Goal: Task Accomplishment & Management: Use online tool/utility

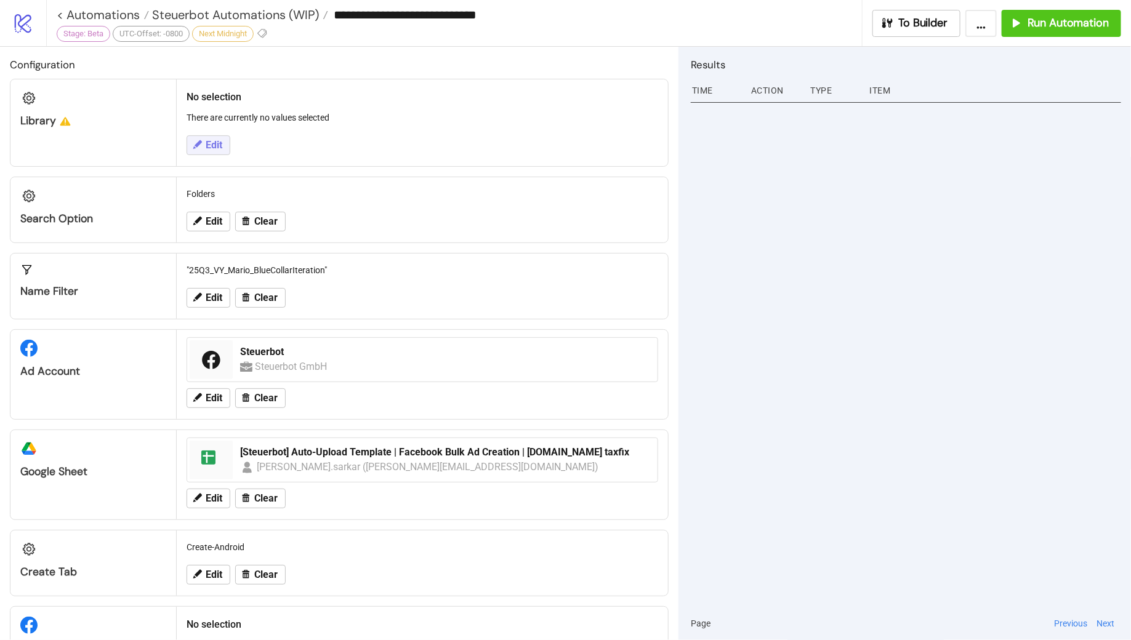
click at [206, 148] on span "Edit" at bounding box center [214, 145] width 17 height 11
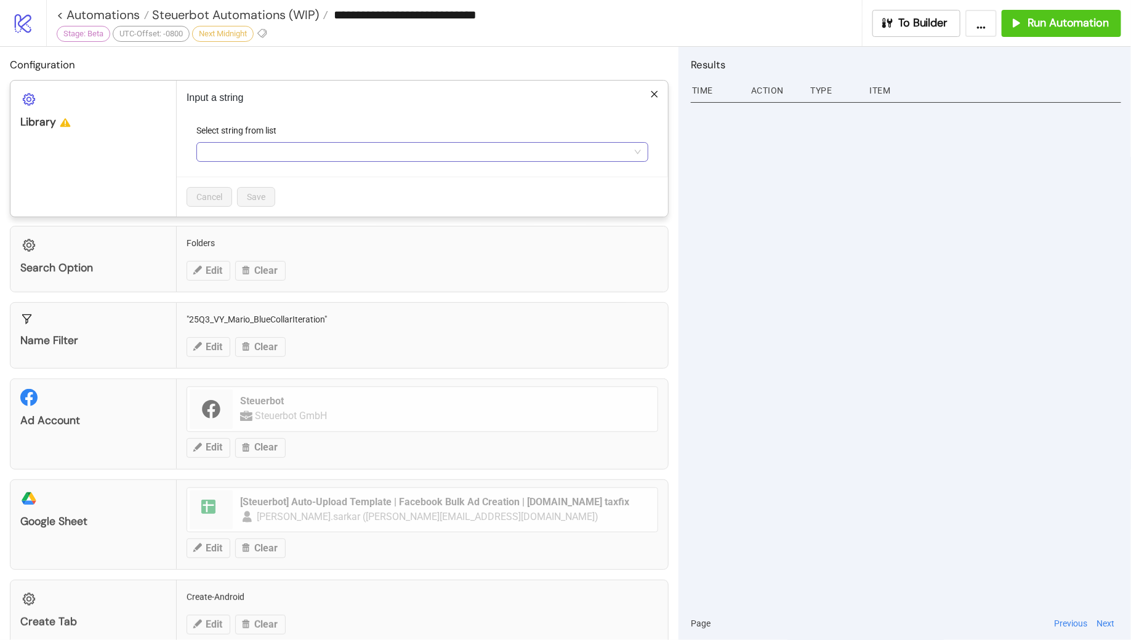
click at [228, 156] on input "Select string from list" at bounding box center [417, 152] width 426 height 18
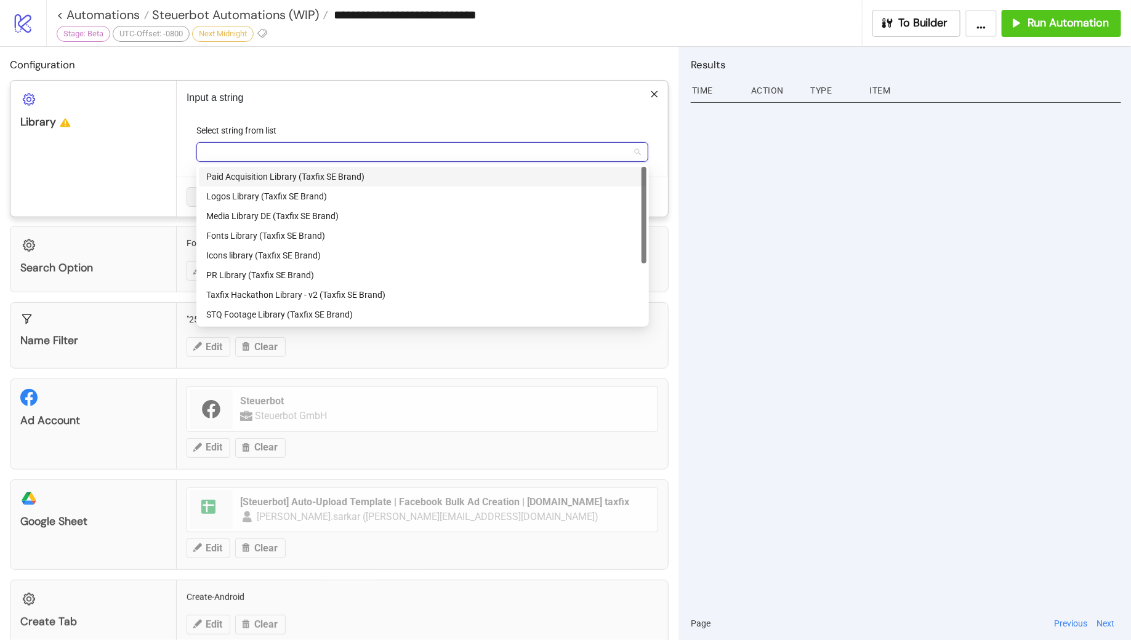
click at [448, 126] on div "Select string from list" at bounding box center [422, 133] width 452 height 18
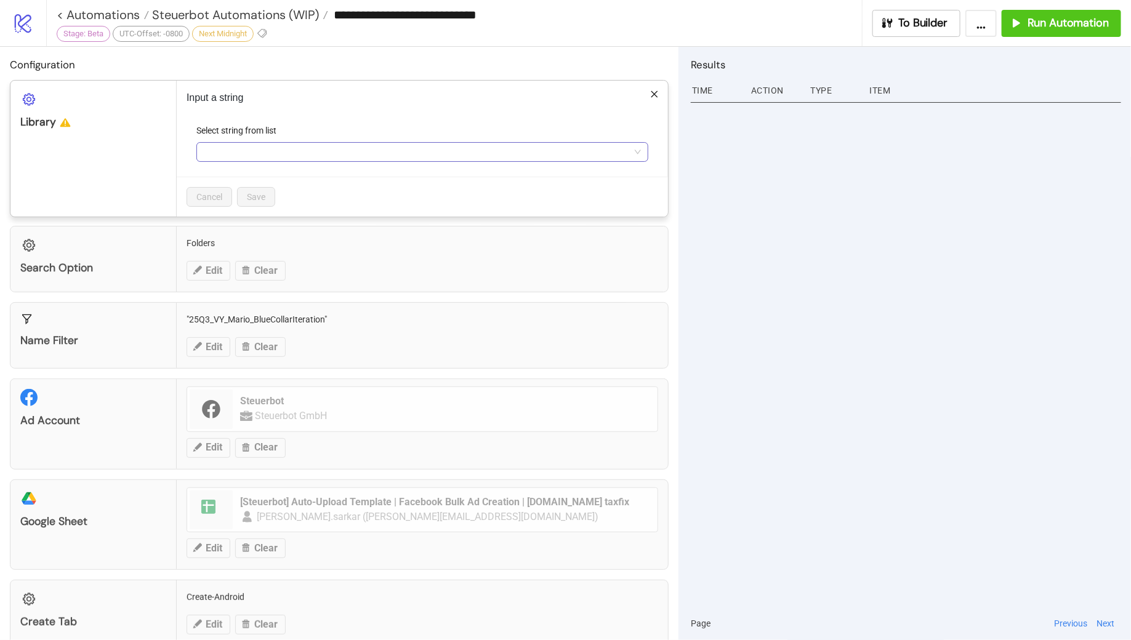
click at [254, 149] on input "Select string from list" at bounding box center [417, 152] width 426 height 18
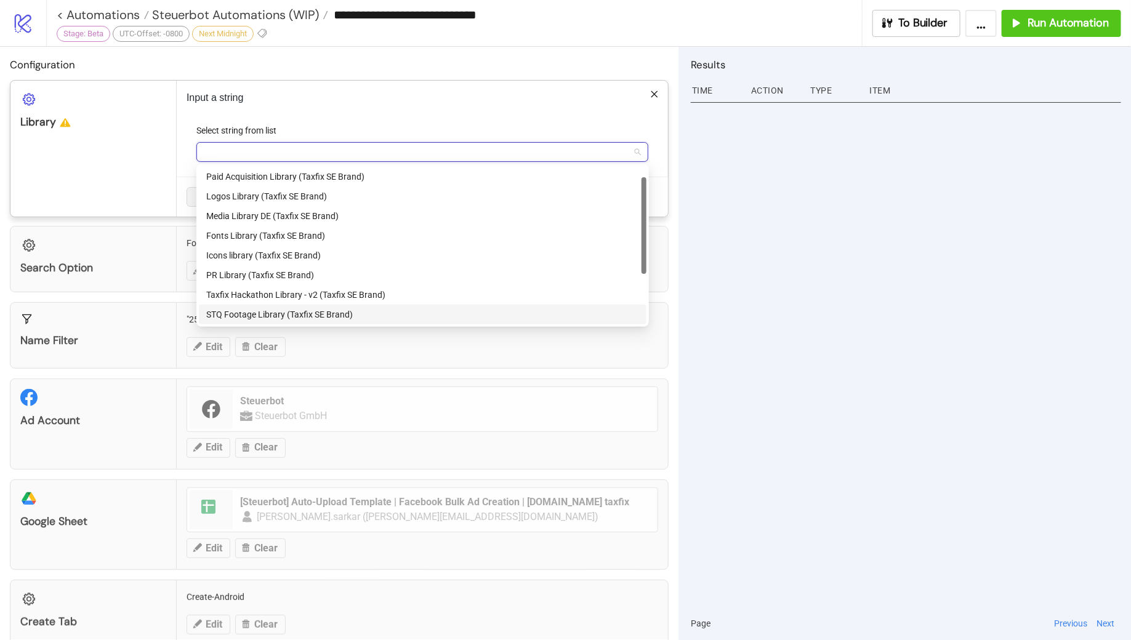
scroll to position [99, 0]
click at [339, 314] on div "Paid Acquisition Library (Steuerbot GmbH Brand)" at bounding box center [422, 315] width 433 height 14
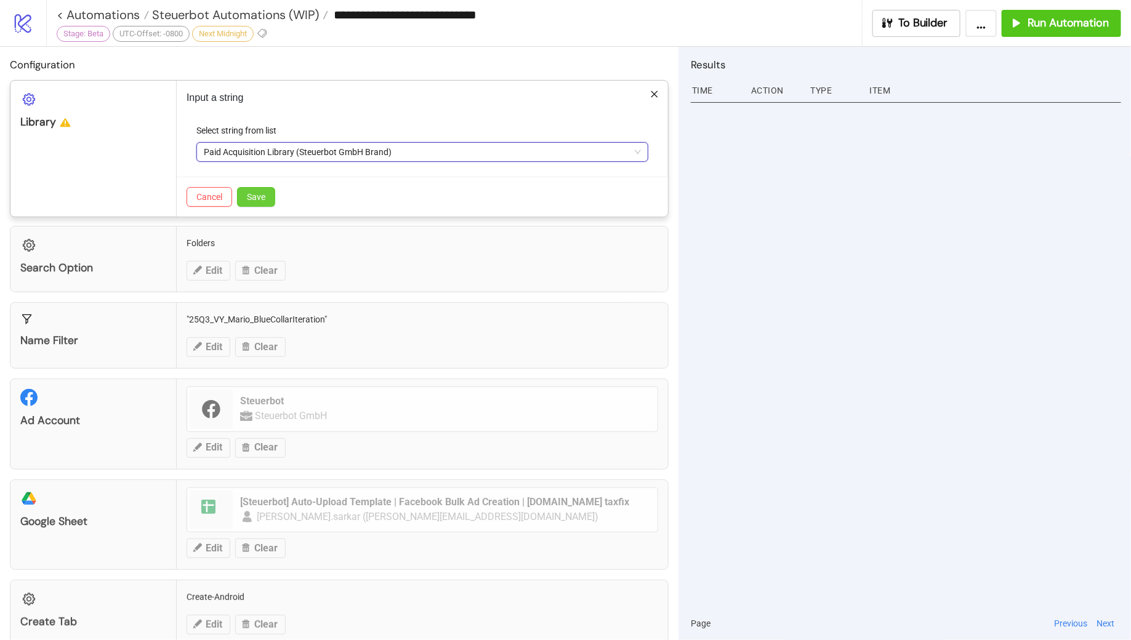
click at [262, 206] on button "Save" at bounding box center [256, 197] width 38 height 20
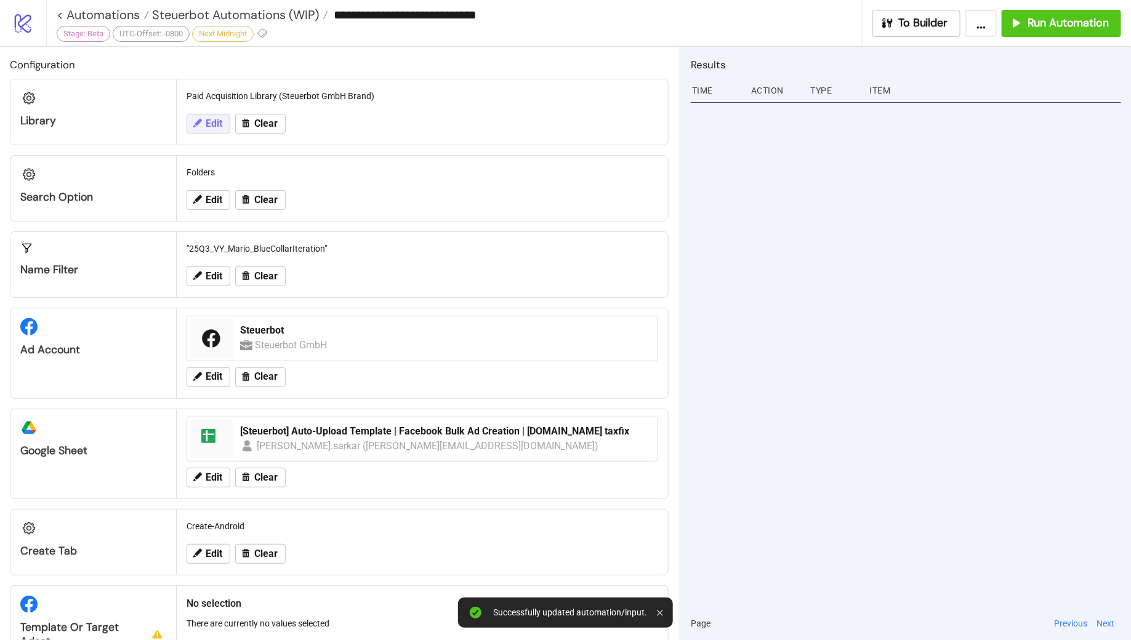
click at [209, 124] on span "Edit" at bounding box center [214, 123] width 17 height 11
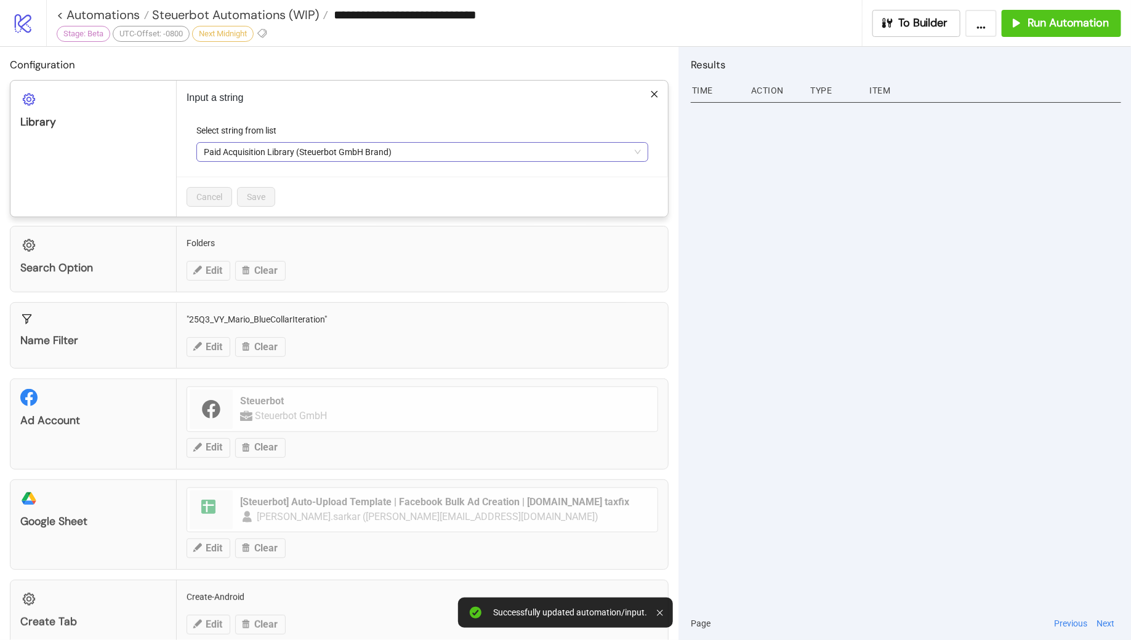
click at [450, 156] on span "Paid Acquisition Library (Steuerbot GmbH Brand)" at bounding box center [422, 152] width 437 height 18
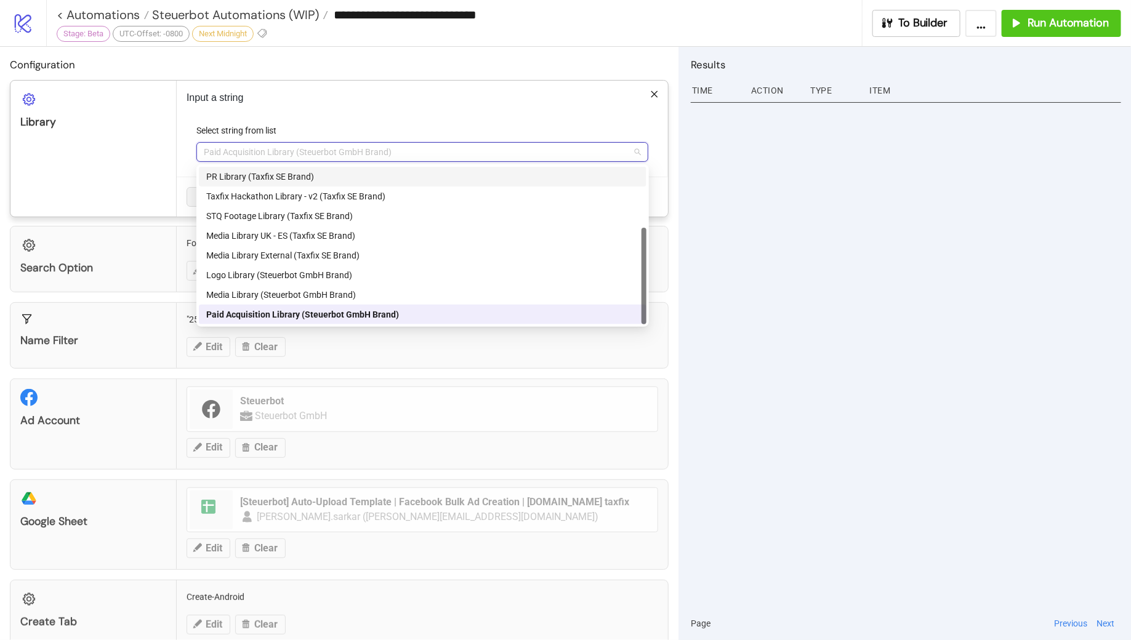
click at [477, 100] on p "Input a string" at bounding box center [423, 98] width 472 height 15
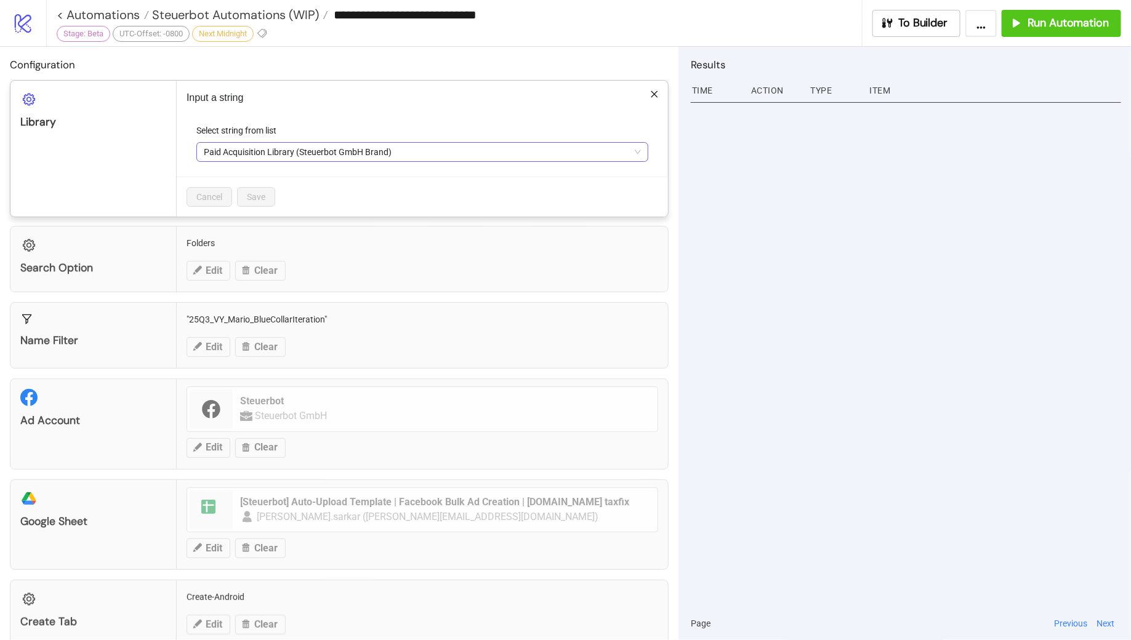
click at [444, 144] on span "Paid Acquisition Library (Steuerbot GmbH Brand)" at bounding box center [422, 152] width 437 height 18
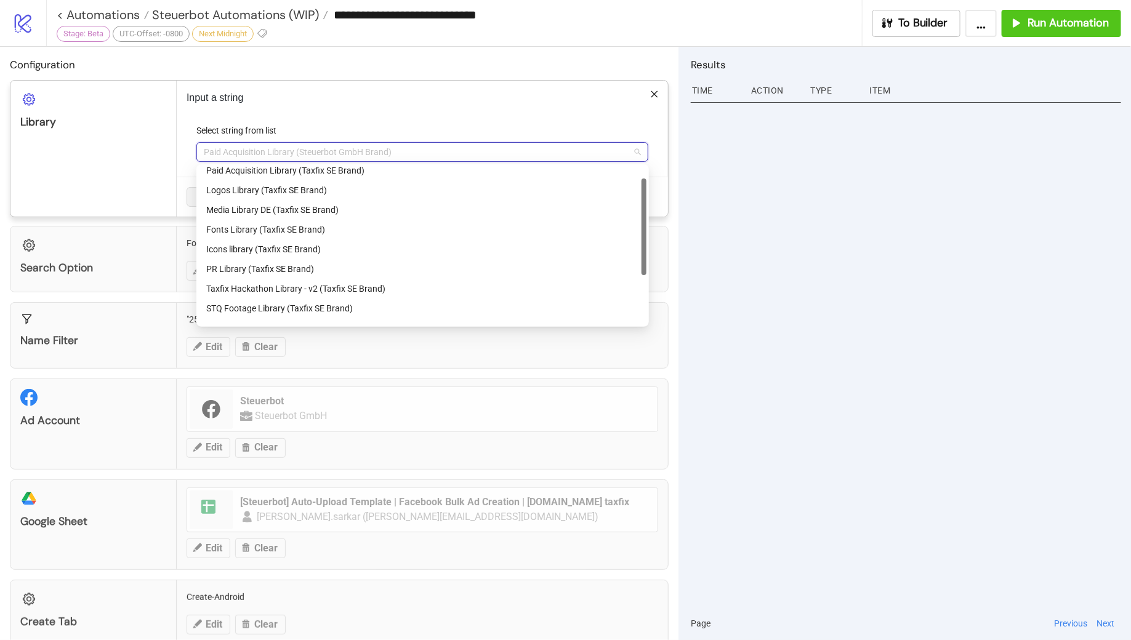
scroll to position [0, 0]
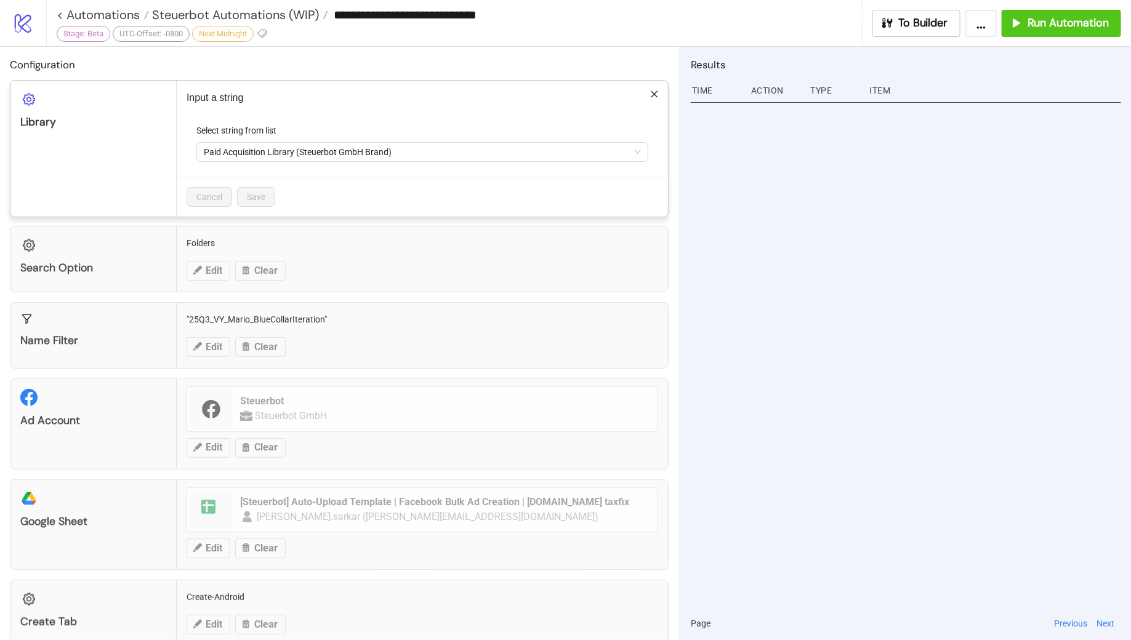
click at [460, 108] on div "Input a string Select string from list Paid Acquisition Library (Steuerbot GmbH…" at bounding box center [422, 149] width 491 height 136
click at [657, 92] on icon "close" at bounding box center [654, 94] width 9 height 9
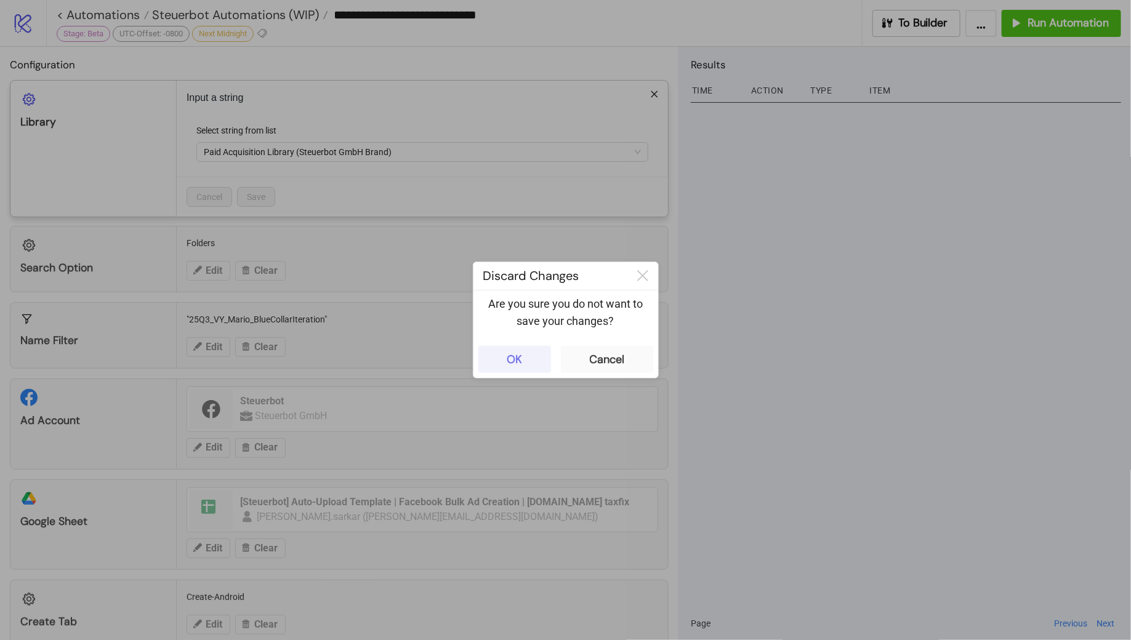
click at [500, 361] on button "OK" at bounding box center [514, 359] width 73 height 27
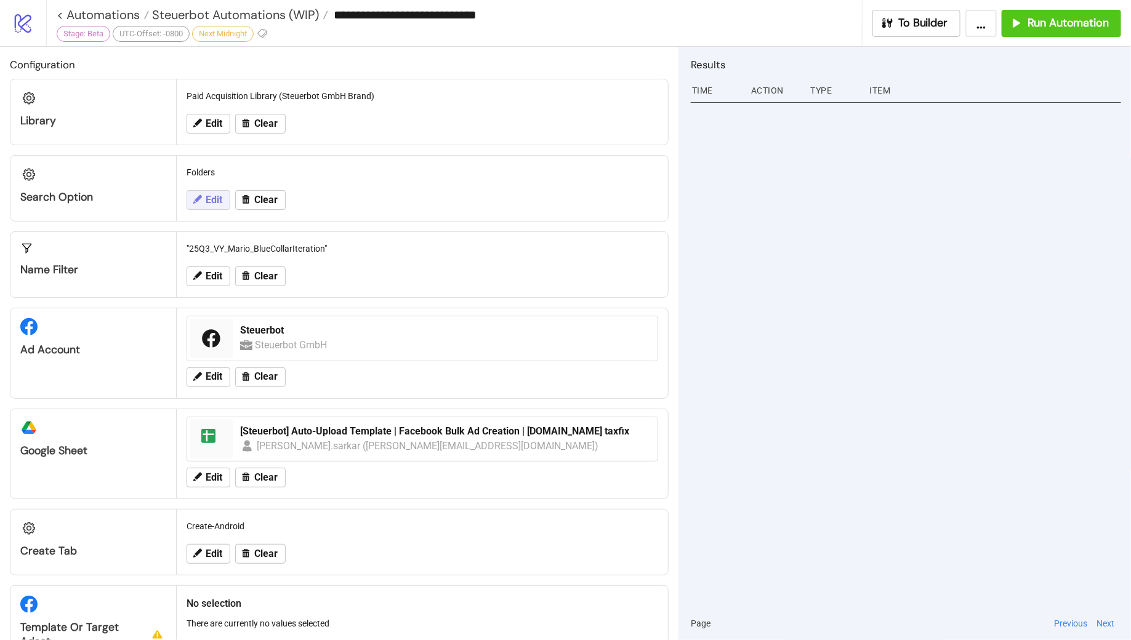
click at [213, 201] on span "Edit" at bounding box center [214, 200] width 17 height 11
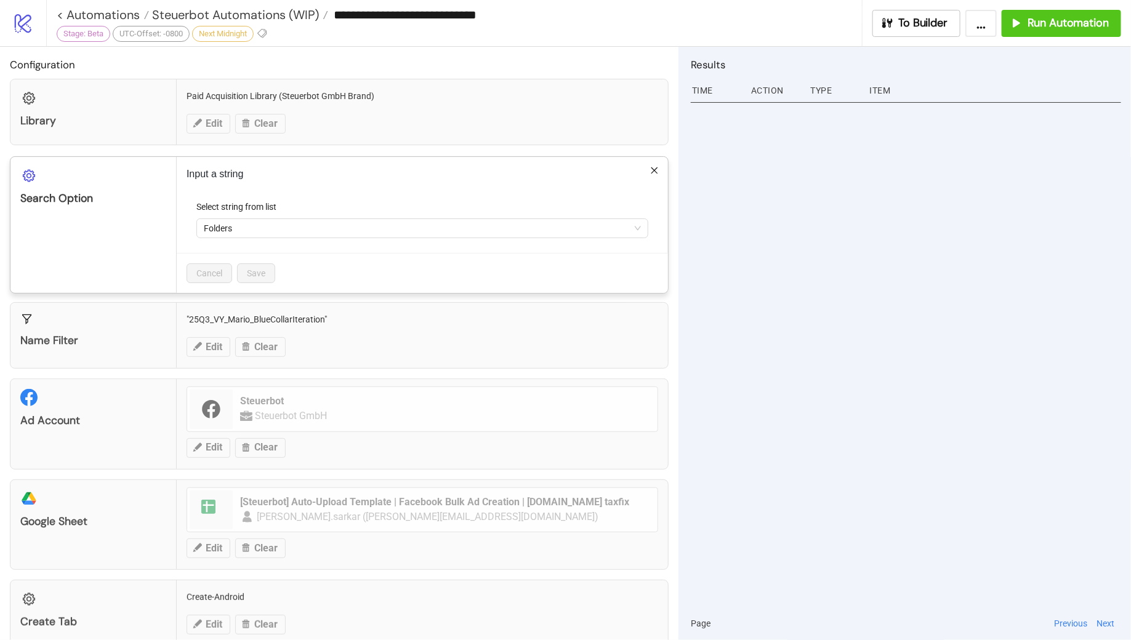
click at [648, 171] on p "Input a string" at bounding box center [423, 174] width 472 height 15
click at [654, 168] on icon "close" at bounding box center [654, 170] width 9 height 9
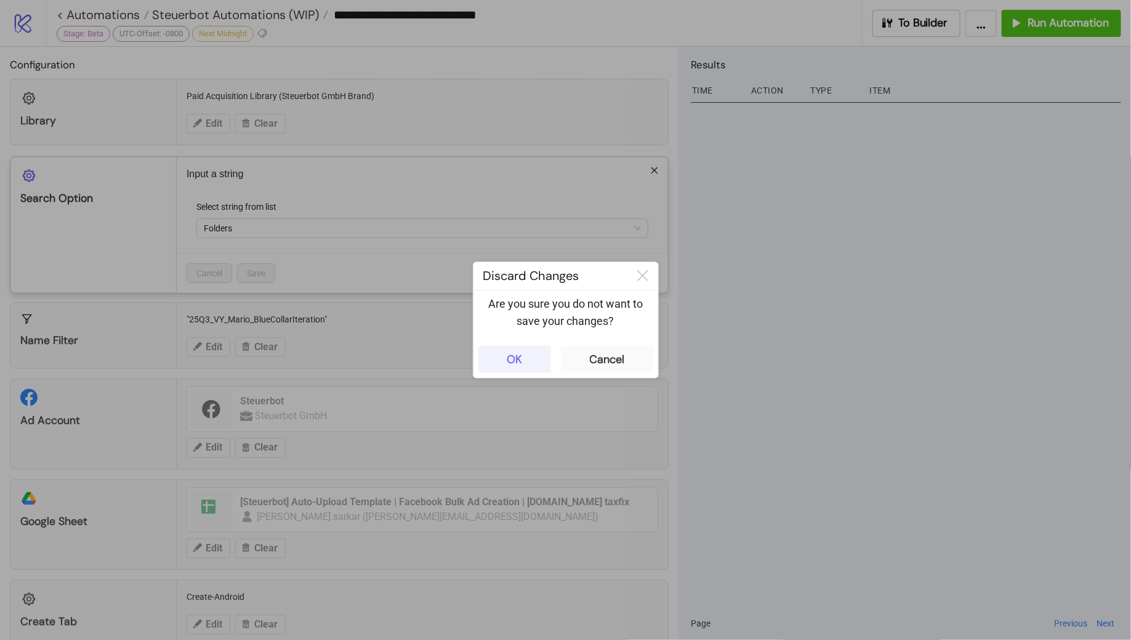
click at [518, 357] on div "OK" at bounding box center [514, 360] width 15 height 14
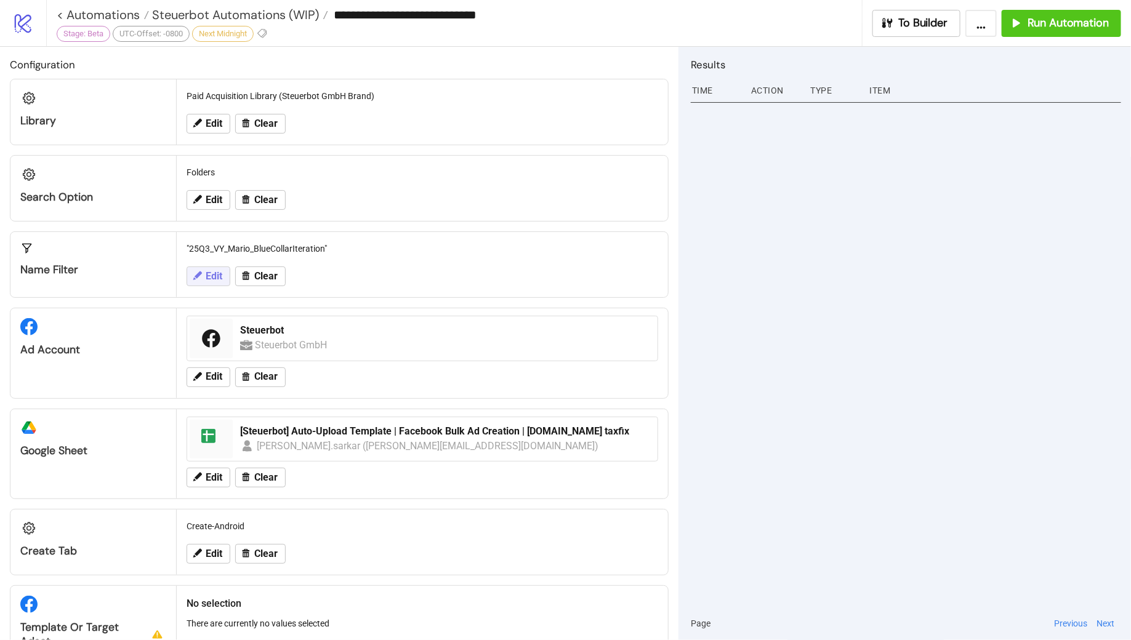
click at [206, 268] on button "Edit" at bounding box center [209, 277] width 44 height 20
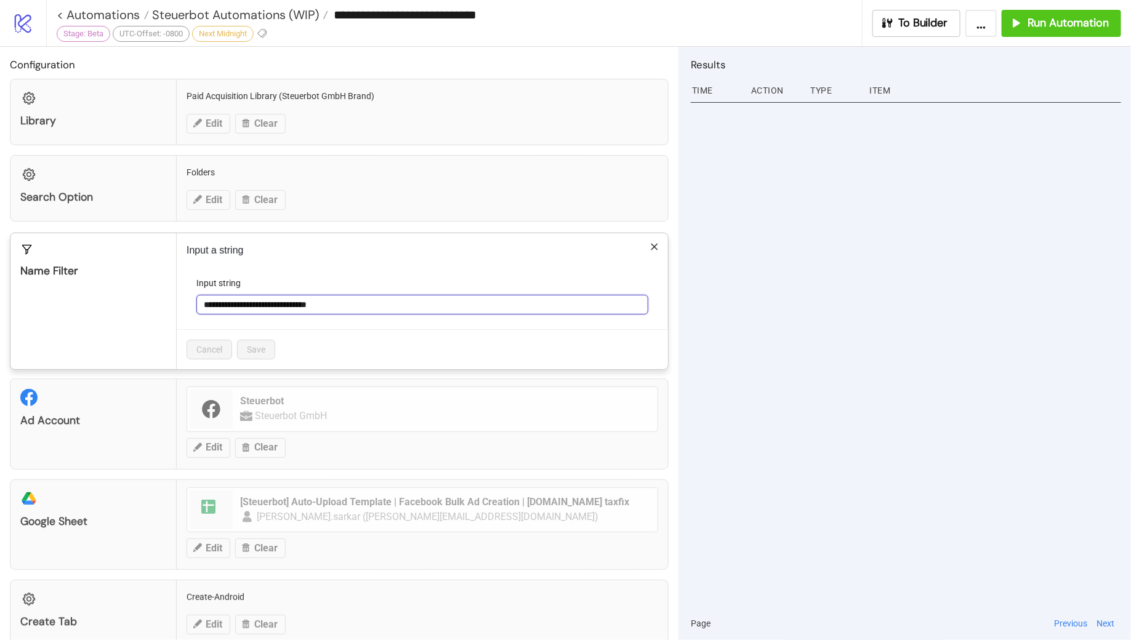
drag, startPoint x: 355, startPoint y: 301, endPoint x: 217, endPoint y: 294, distance: 137.5
click at [217, 295] on input "**********" at bounding box center [422, 305] width 452 height 20
paste input "text"
type input "**********"
click at [262, 349] on span "Save" at bounding box center [256, 350] width 18 height 10
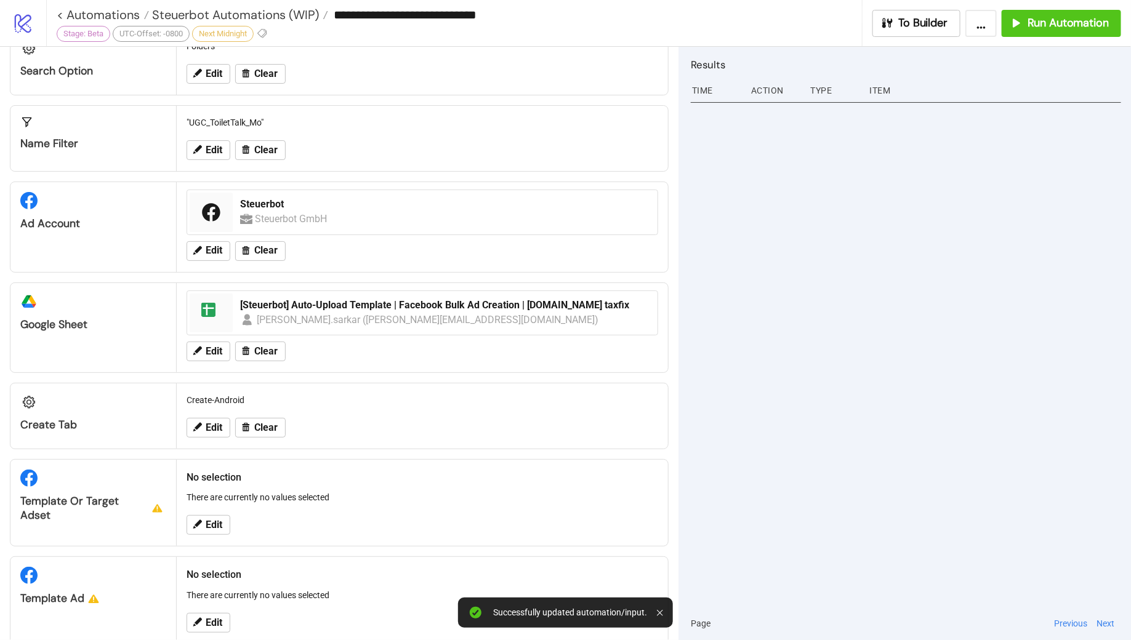
scroll to position [177, 0]
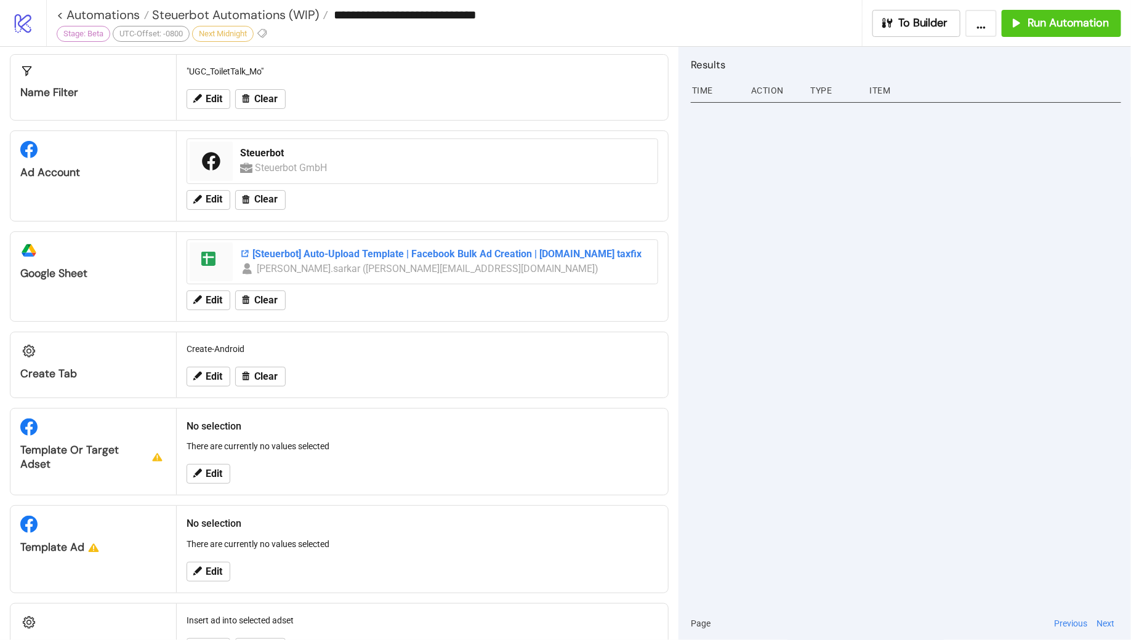
click at [337, 249] on div "[Steuerbot] Auto-Upload Template | Facebook Bulk Ad Creation | [DOMAIN_NAME] ta…" at bounding box center [445, 255] width 410 height 14
click at [211, 371] on span "Edit" at bounding box center [214, 376] width 17 height 11
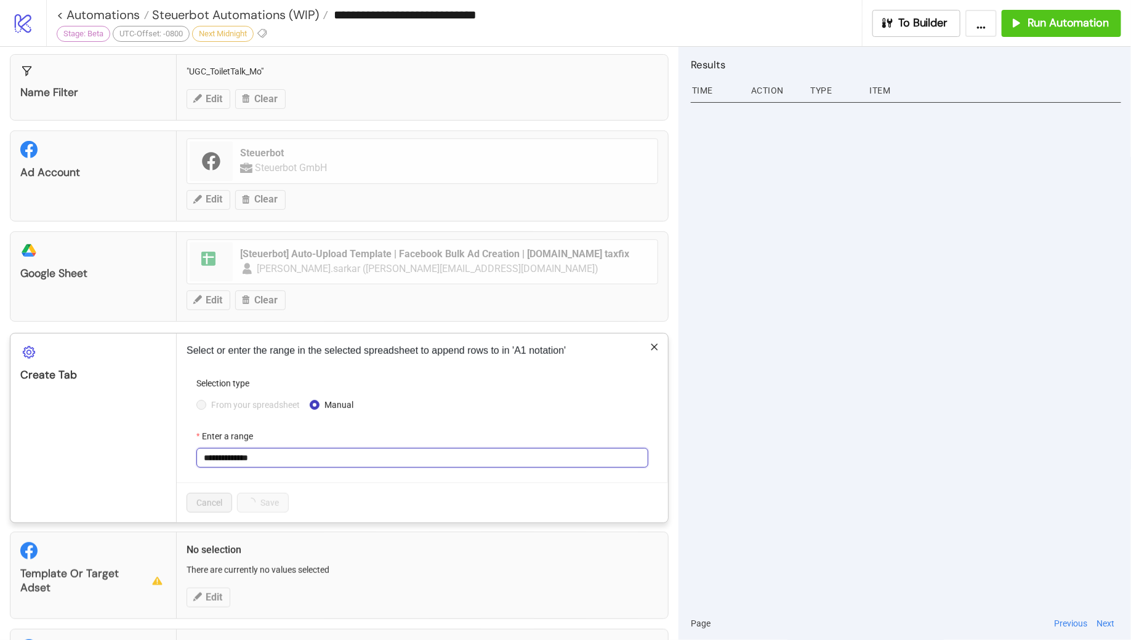
drag, startPoint x: 265, startPoint y: 456, endPoint x: 193, endPoint y: 451, distance: 72.2
click at [193, 451] on form "**********" at bounding box center [423, 430] width 472 height 106
paste input "text"
type input "**********"
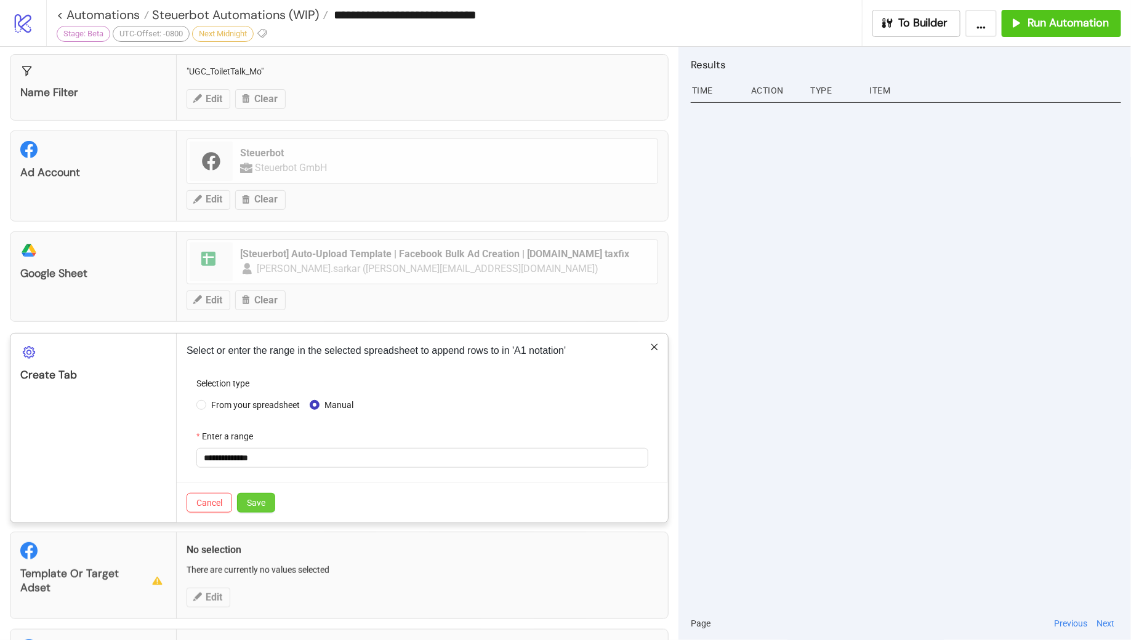
click at [257, 502] on span "Save" at bounding box center [256, 503] width 18 height 10
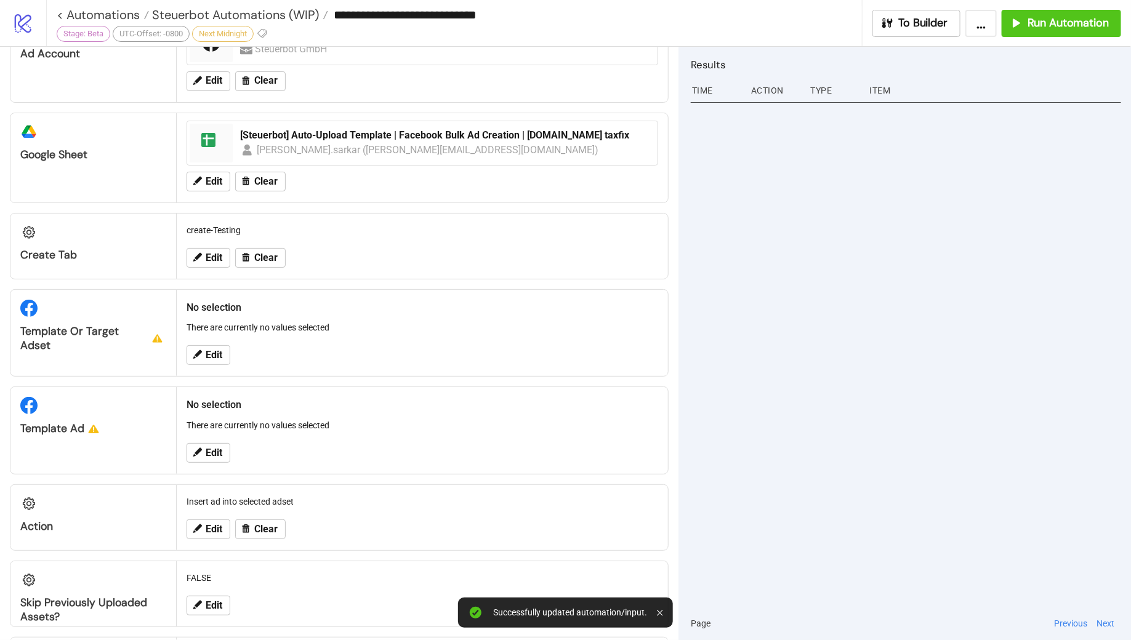
scroll to position [345, 0]
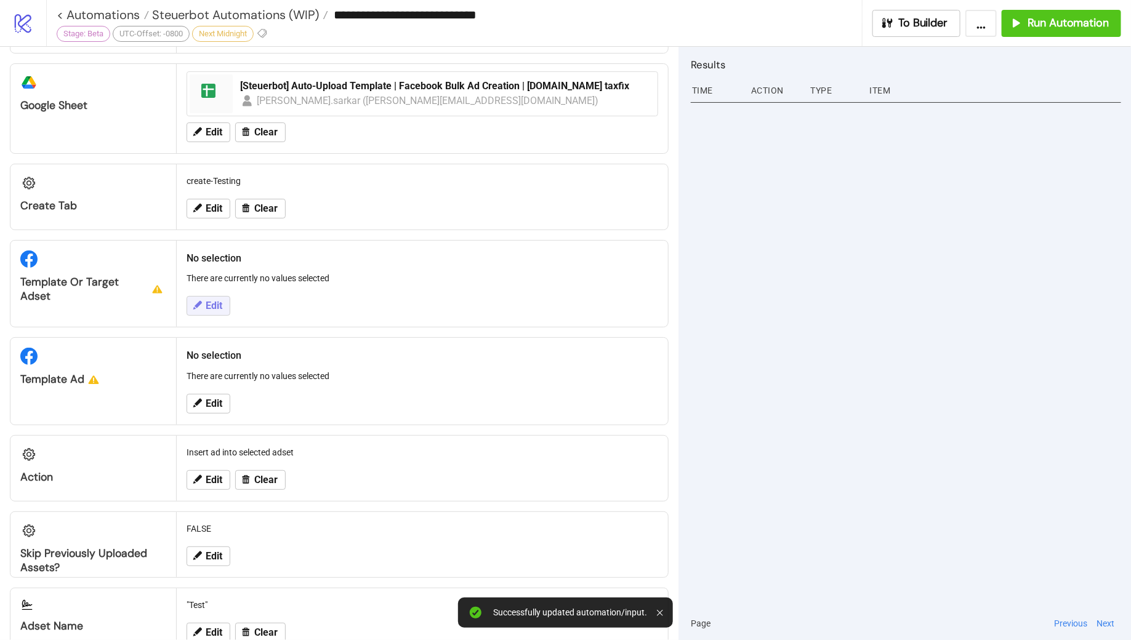
click at [216, 307] on span "Edit" at bounding box center [214, 306] width 17 height 11
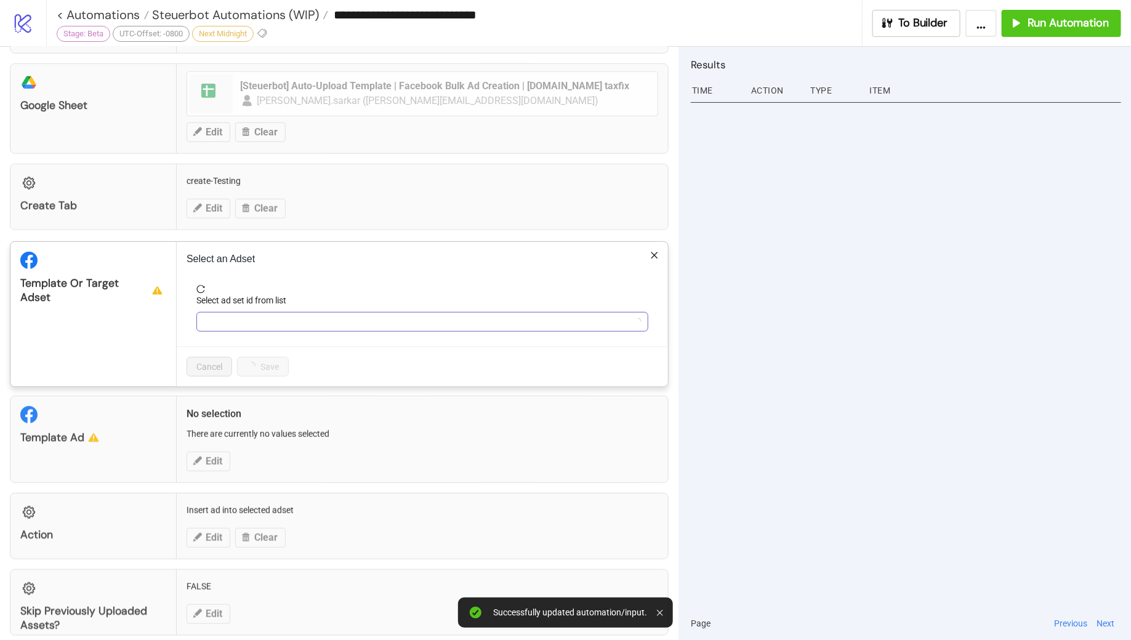
click at [320, 319] on input "Select ad set id from list" at bounding box center [417, 322] width 426 height 18
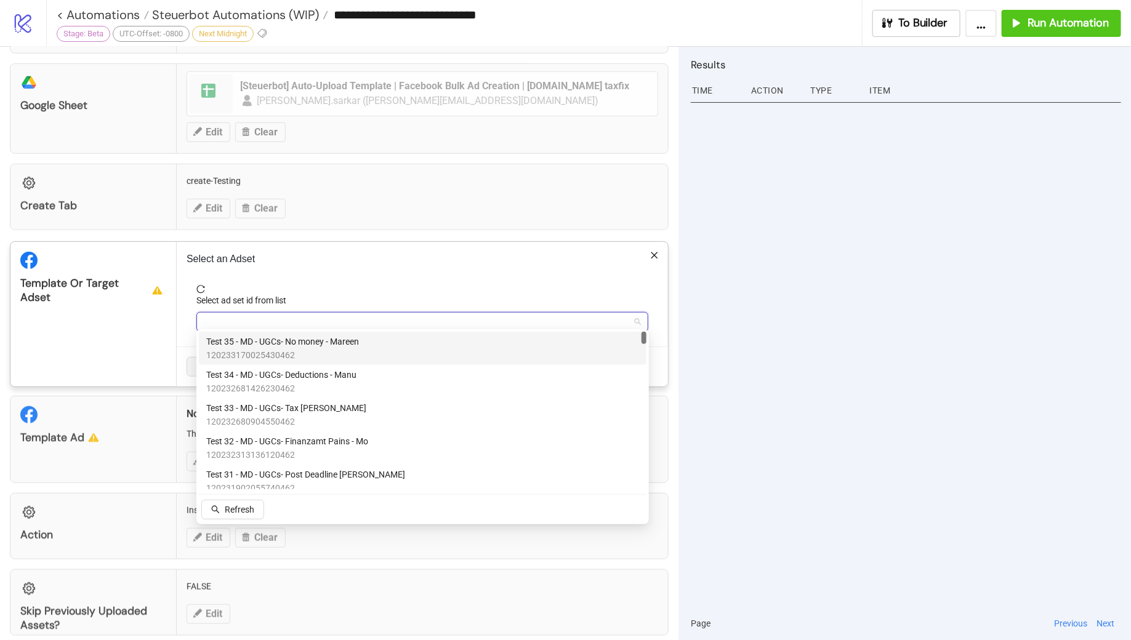
click at [334, 349] on span "120233170025430462" at bounding box center [282, 356] width 153 height 14
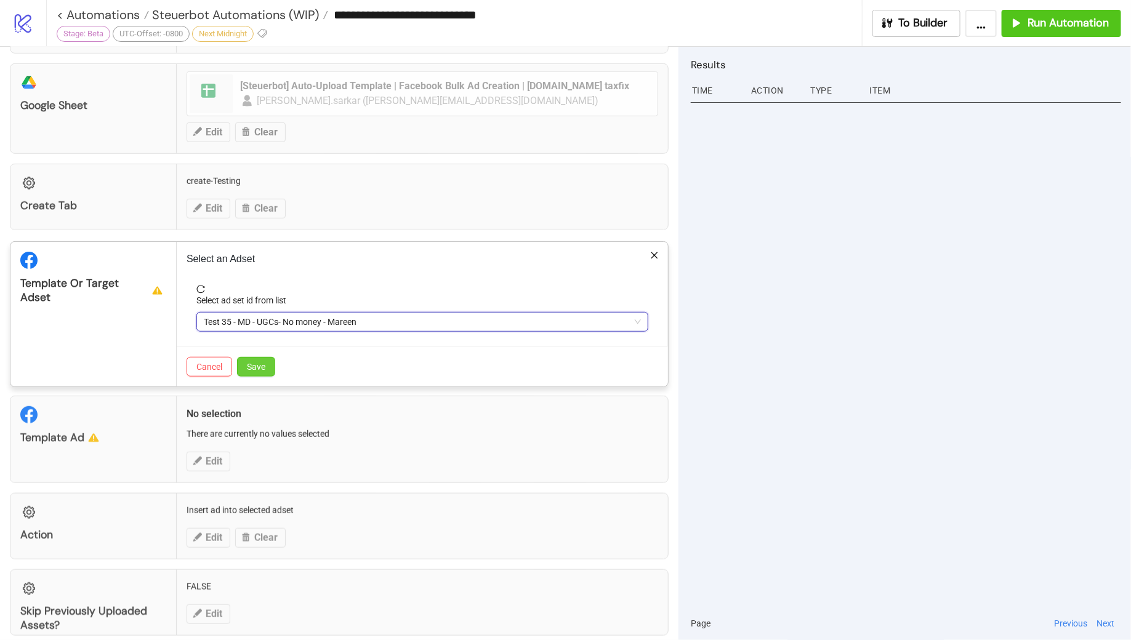
click at [263, 362] on span "Save" at bounding box center [256, 367] width 18 height 10
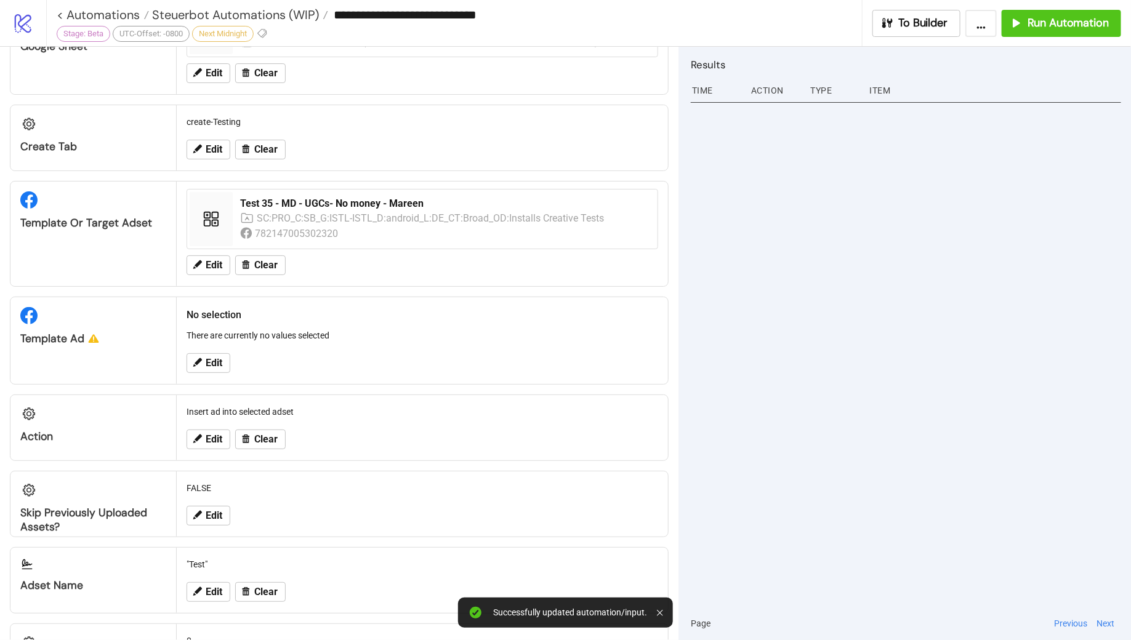
scroll to position [437, 0]
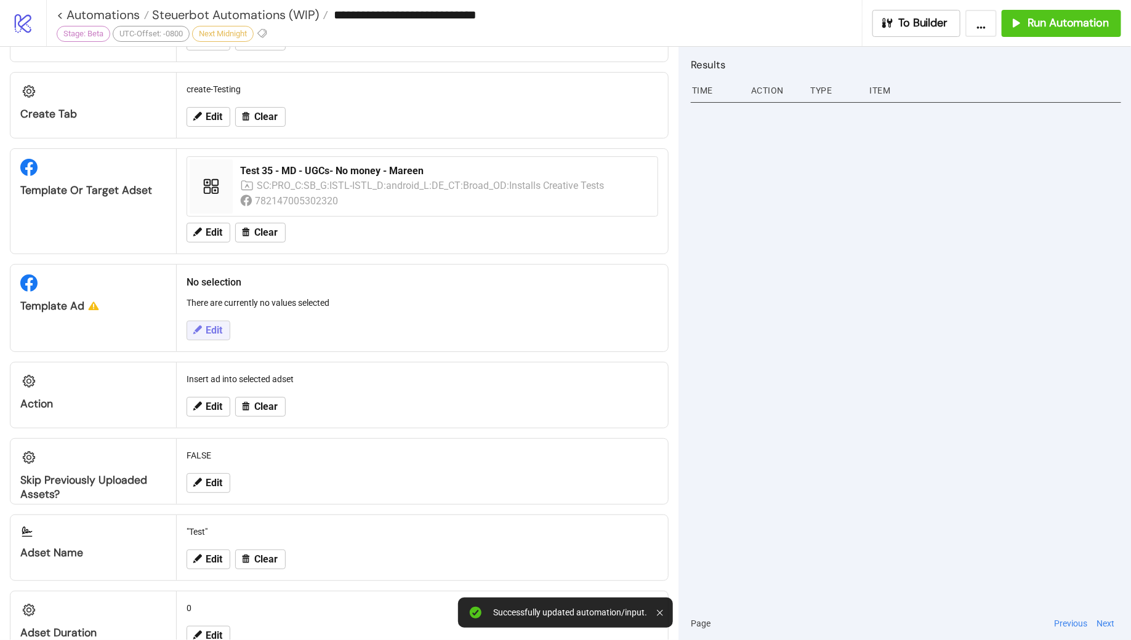
click at [201, 328] on icon at bounding box center [197, 330] width 11 height 11
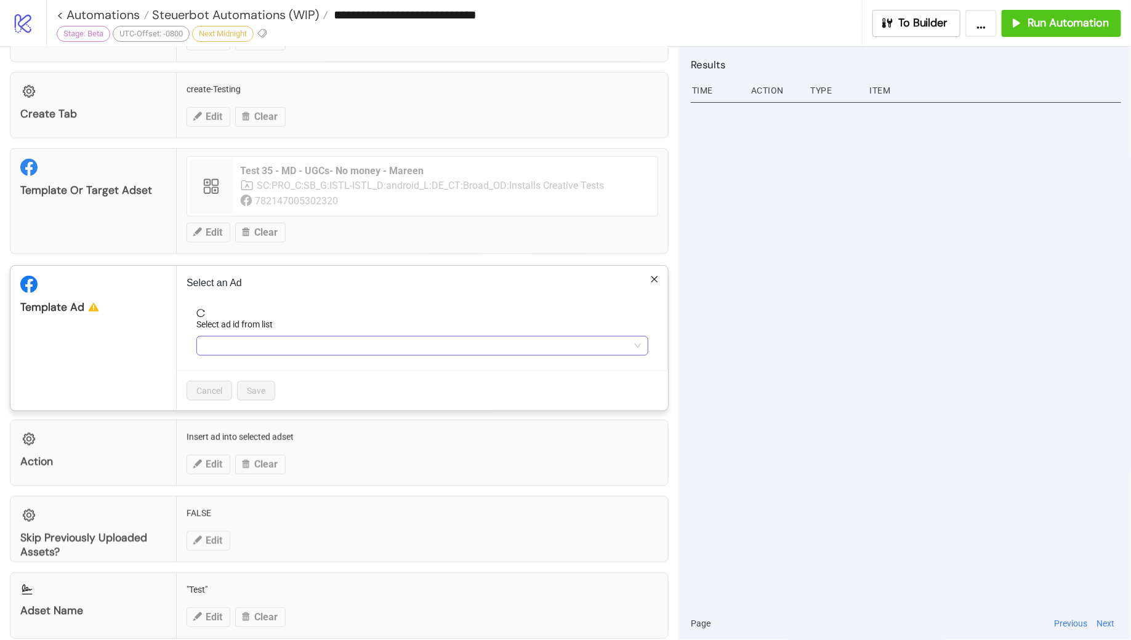
click at [299, 344] on input "Select ad id from list" at bounding box center [417, 346] width 426 height 18
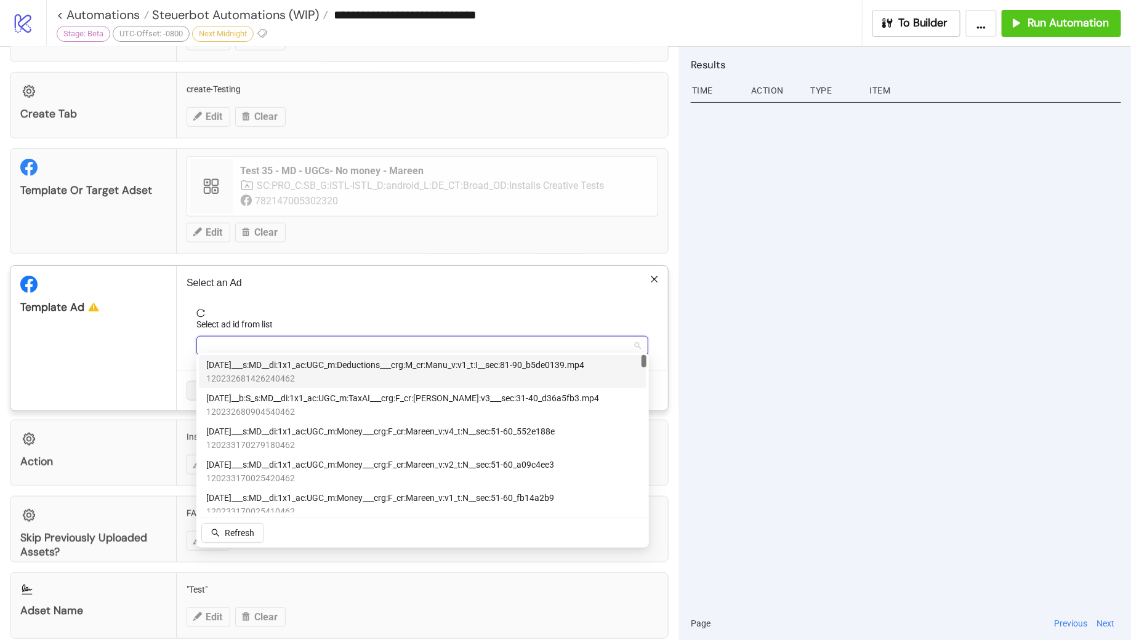
click at [328, 371] on span "[DATE]___s:MD__di:1x1_ac:UGC_m:Deductions___crg:M_cr:Manu_v:v1_t:I__sec:81-90_b…" at bounding box center [395, 365] width 378 height 14
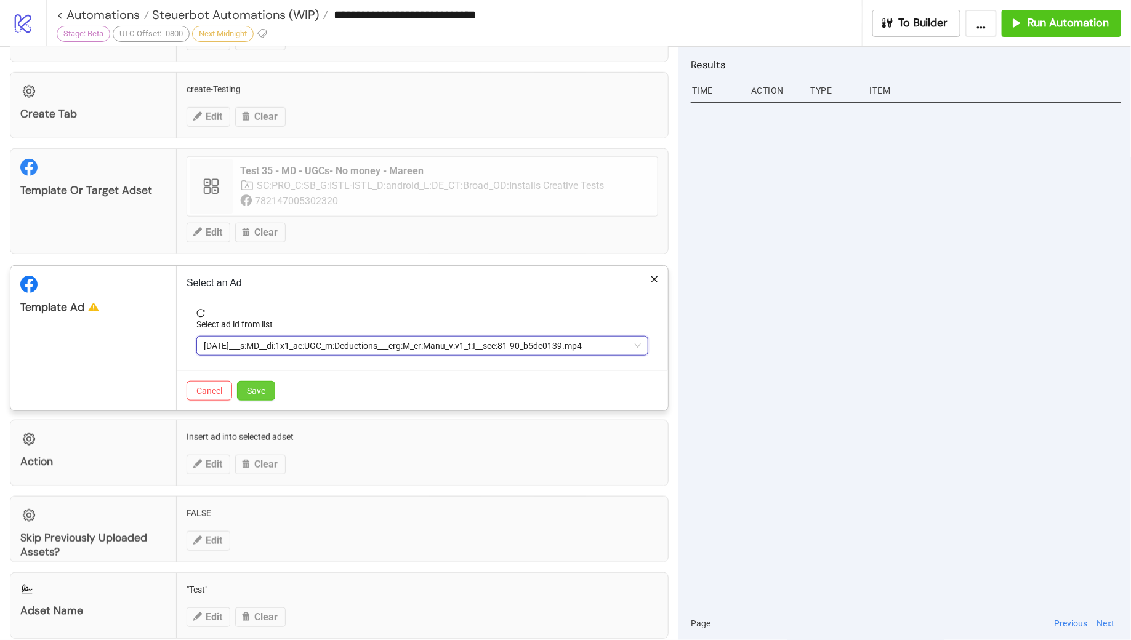
click at [252, 386] on span "Save" at bounding box center [256, 391] width 18 height 10
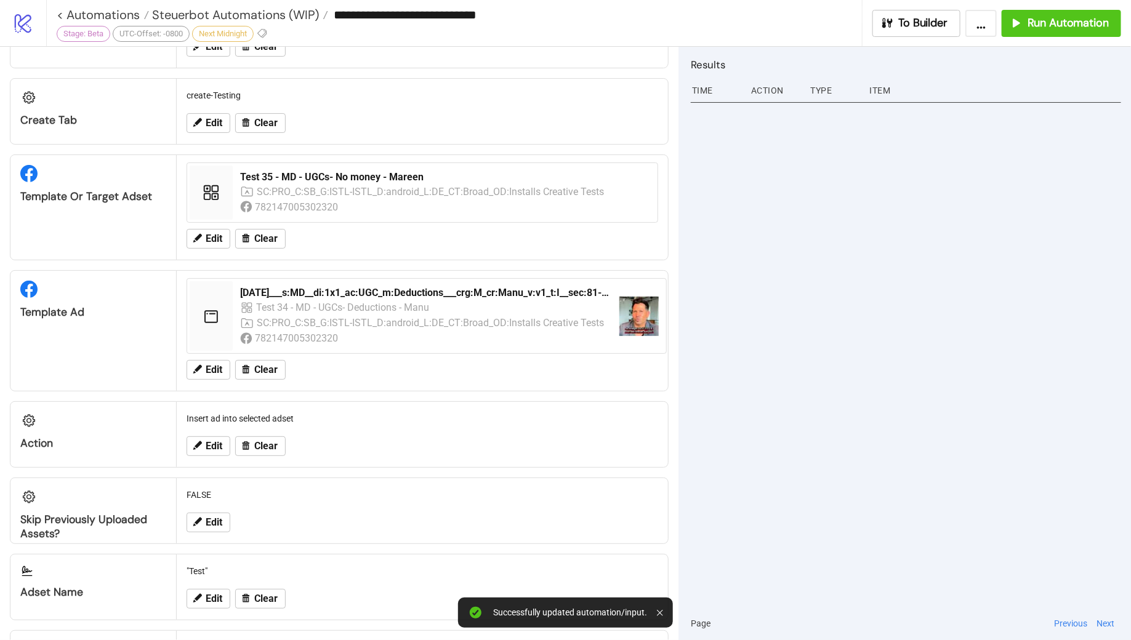
scroll to position [432, 0]
click at [198, 440] on icon at bounding box center [197, 445] width 11 height 11
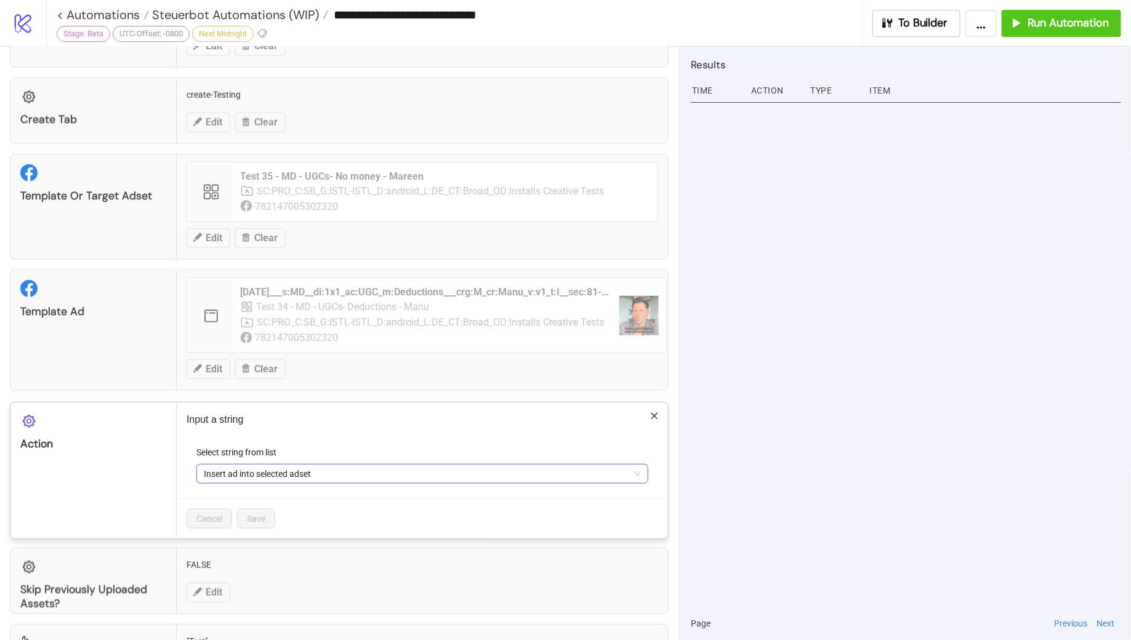
click at [317, 474] on span "Insert ad into selected adset" at bounding box center [422, 474] width 437 height 18
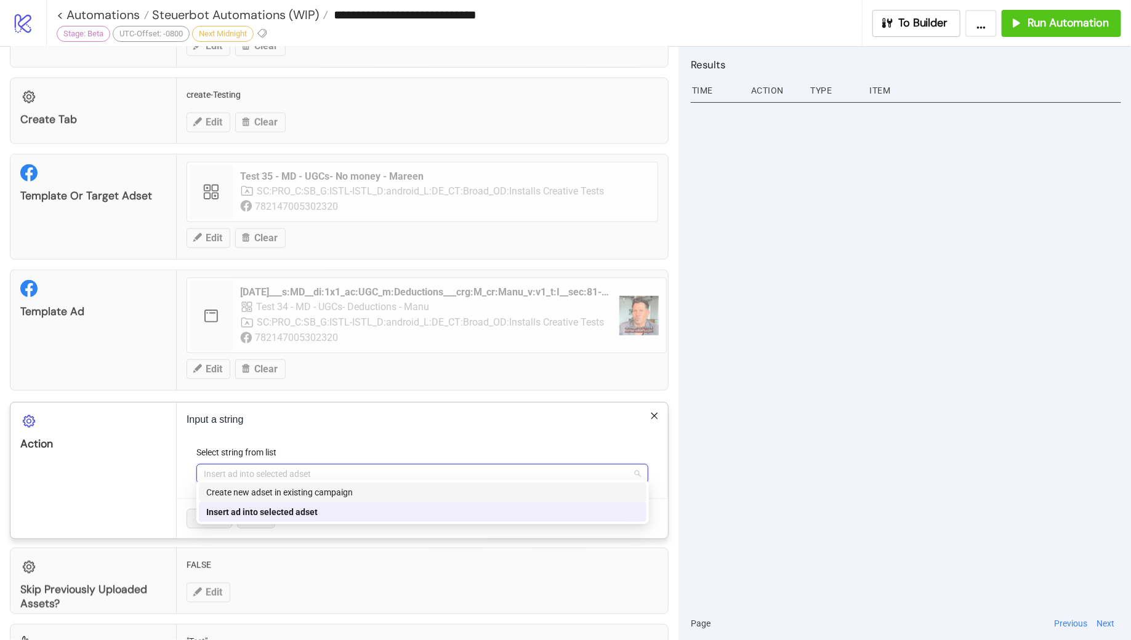
click at [327, 487] on div "Create new adset in existing campaign" at bounding box center [422, 493] width 433 height 14
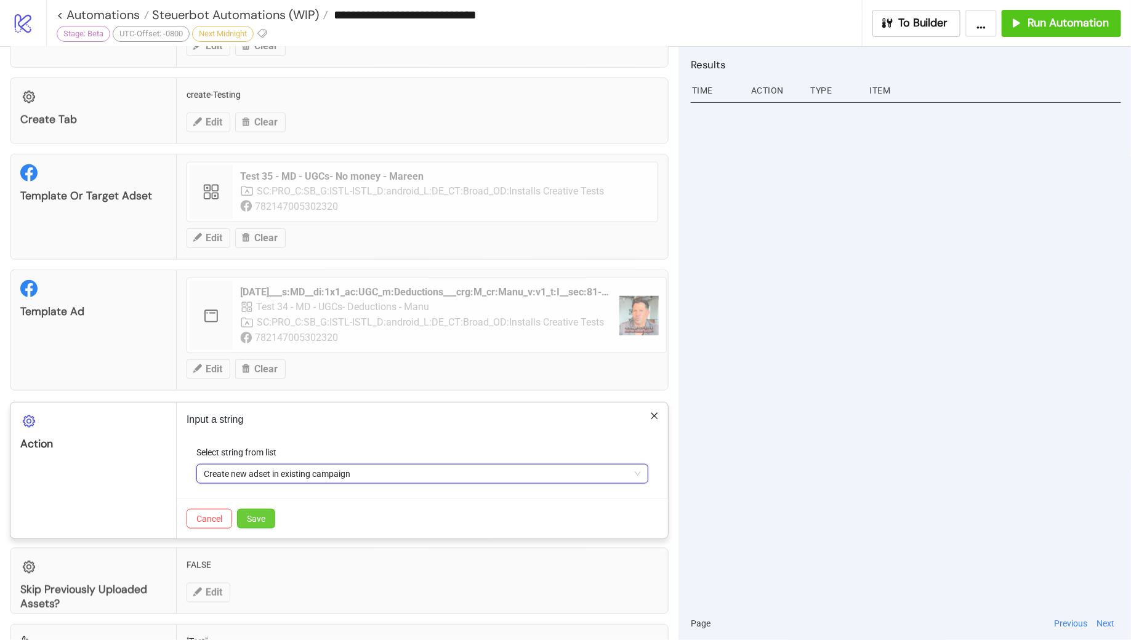
click at [257, 514] on span "Save" at bounding box center [256, 519] width 18 height 10
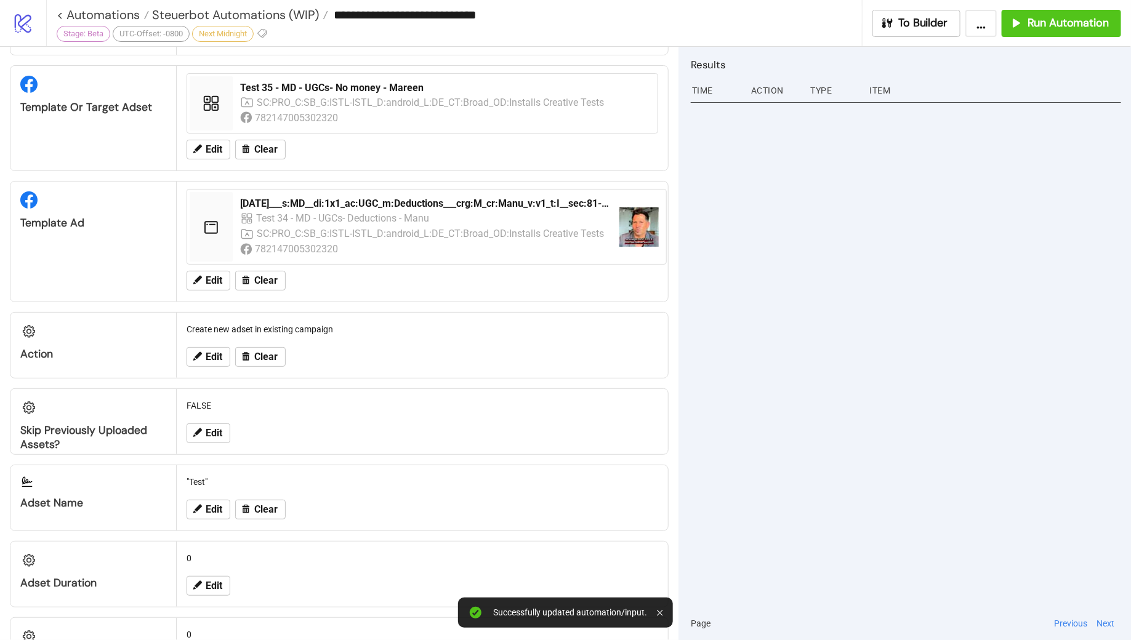
scroll to position [525, 0]
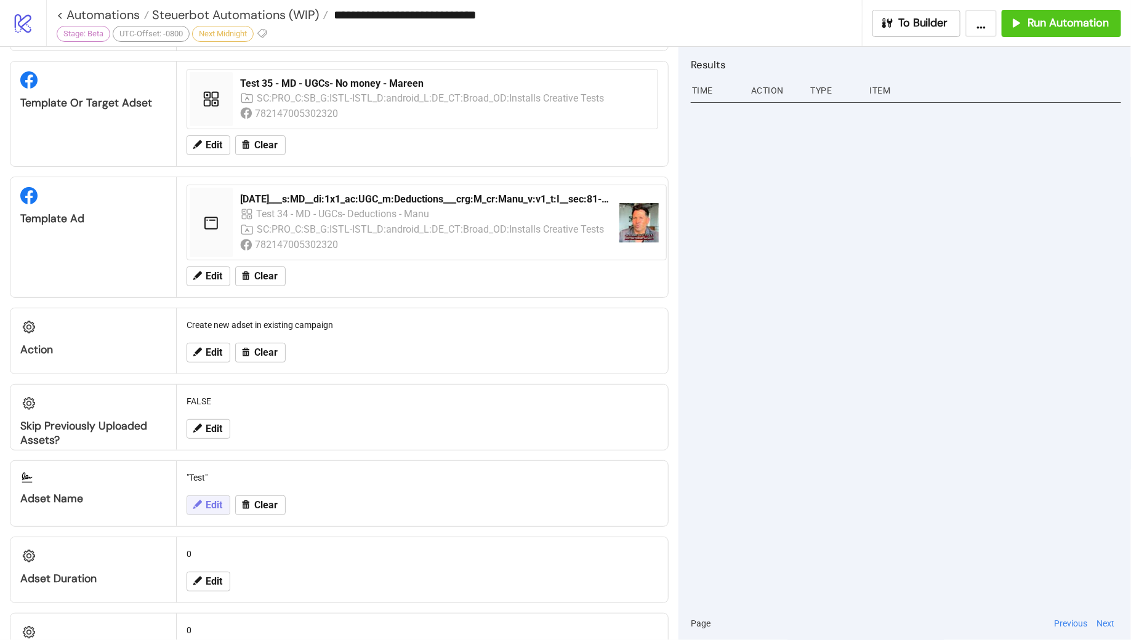
click at [208, 500] on span "Edit" at bounding box center [214, 505] width 17 height 11
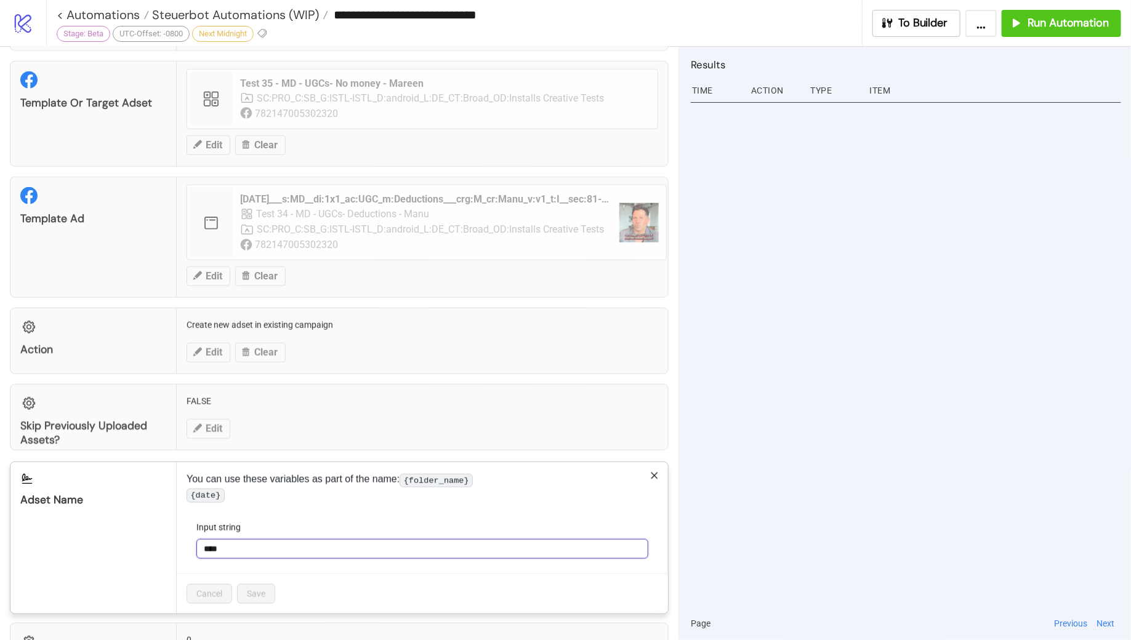
click at [249, 552] on input "****" at bounding box center [422, 549] width 452 height 20
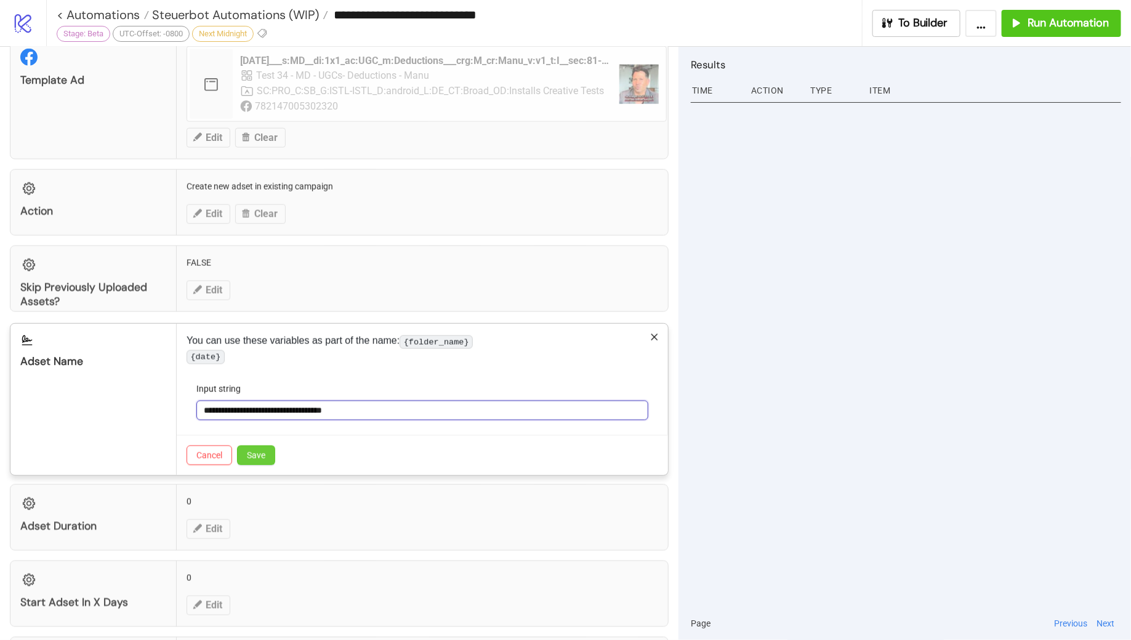
type input "**********"
click at [260, 461] on span "Save" at bounding box center [256, 456] width 18 height 10
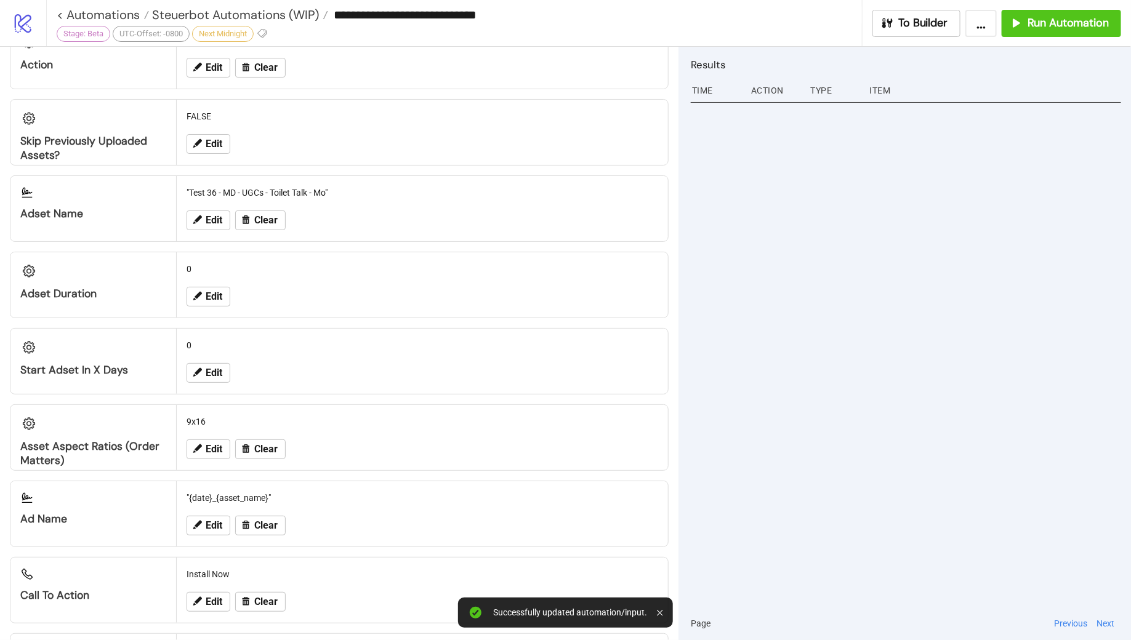
scroll to position [814, 0]
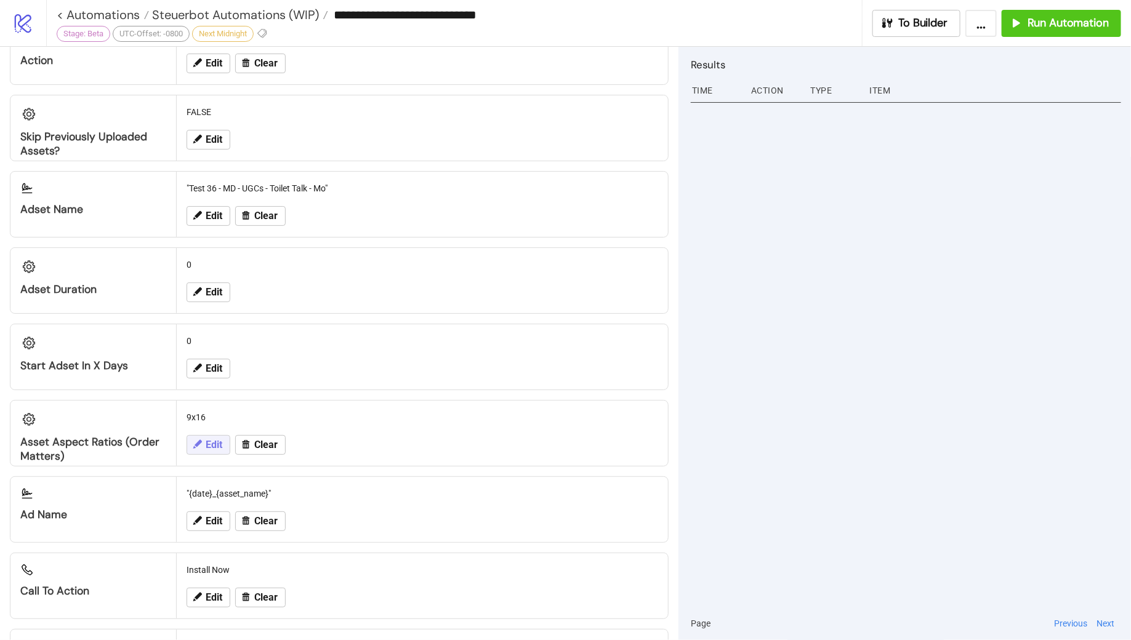
click at [206, 440] on span "Edit" at bounding box center [214, 445] width 17 height 11
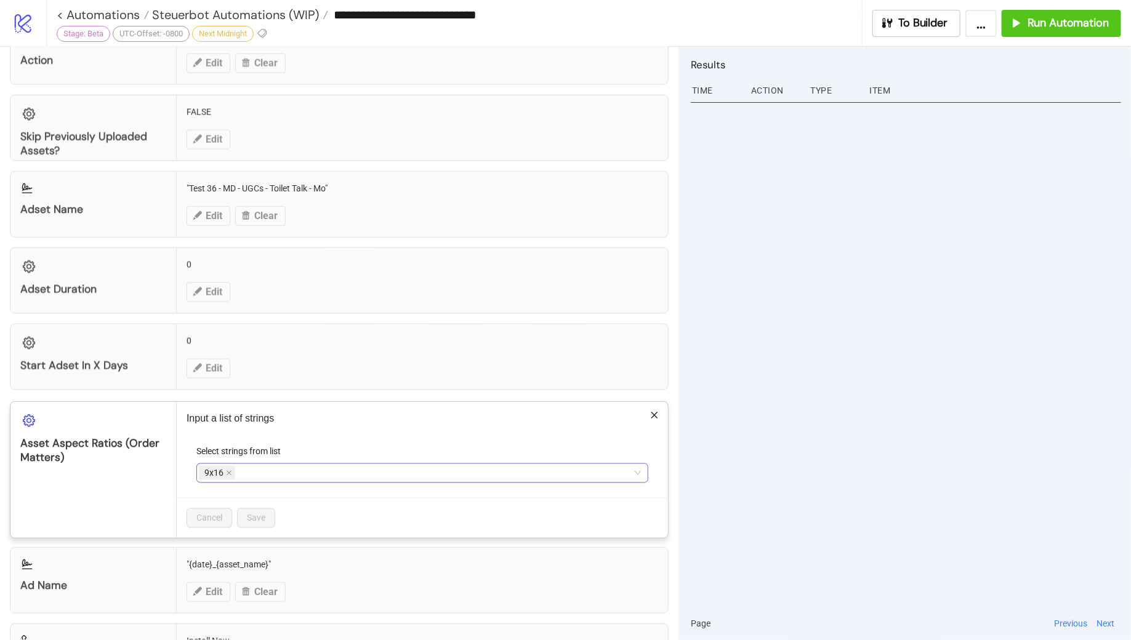
click at [259, 467] on div "9x16" at bounding box center [416, 473] width 434 height 17
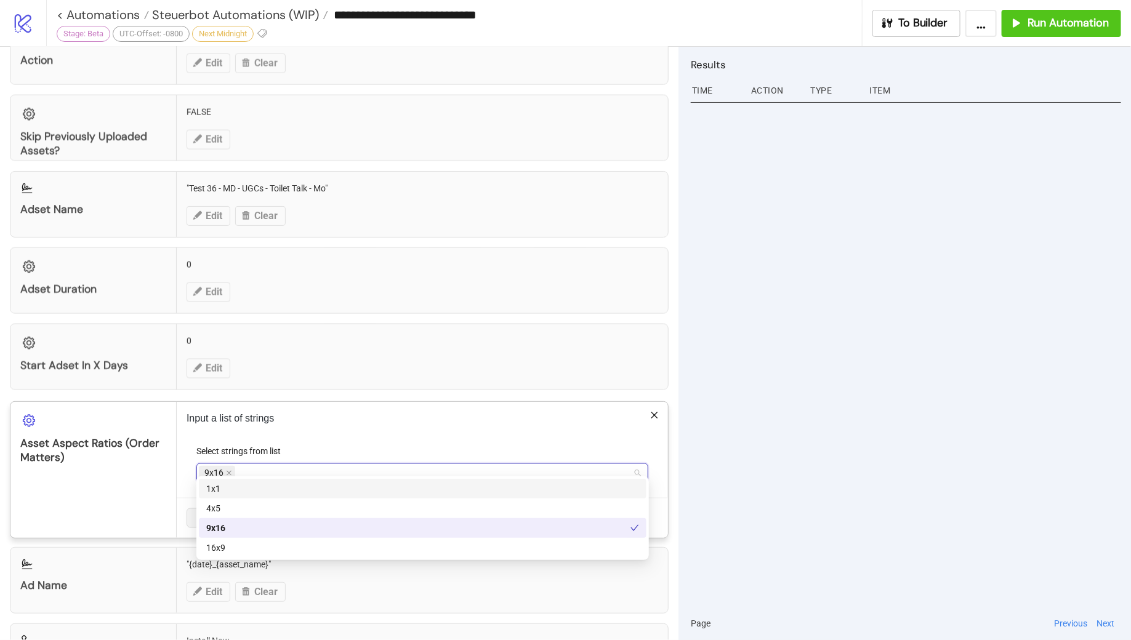
click at [222, 487] on div "1x1" at bounding box center [422, 489] width 433 height 14
click at [230, 470] on icon "close" at bounding box center [229, 473] width 6 height 6
click at [239, 527] on div "9x16" at bounding box center [422, 529] width 433 height 14
click at [403, 433] on div "Input a list of strings Select strings from list 1x1 9x16 Cancel Save" at bounding box center [422, 470] width 491 height 136
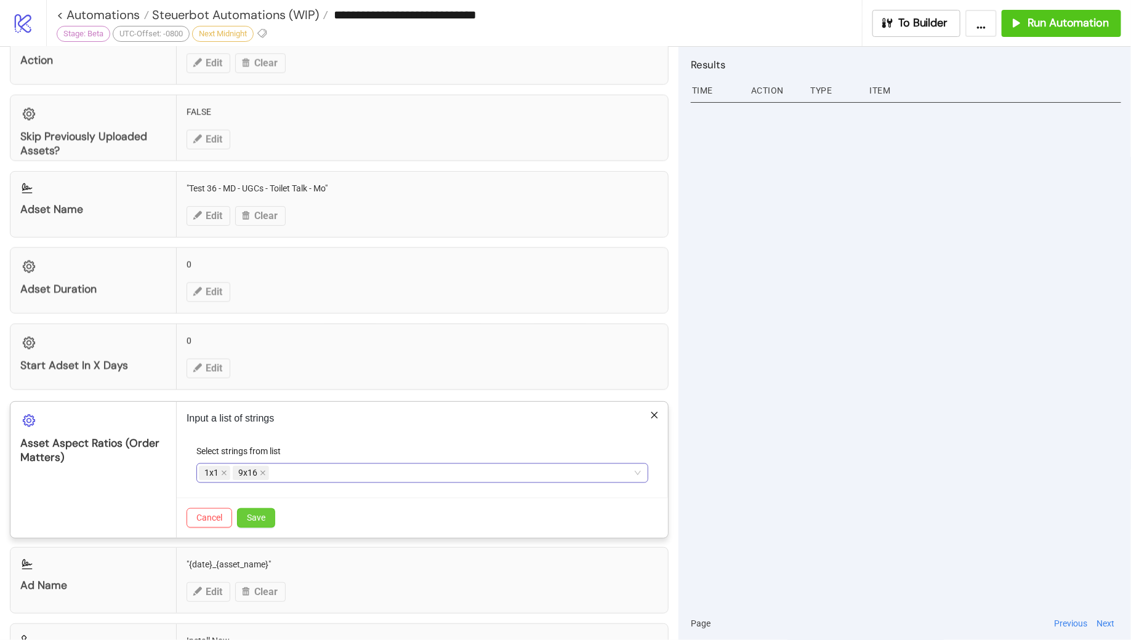
click at [257, 514] on span "Save" at bounding box center [256, 519] width 18 height 10
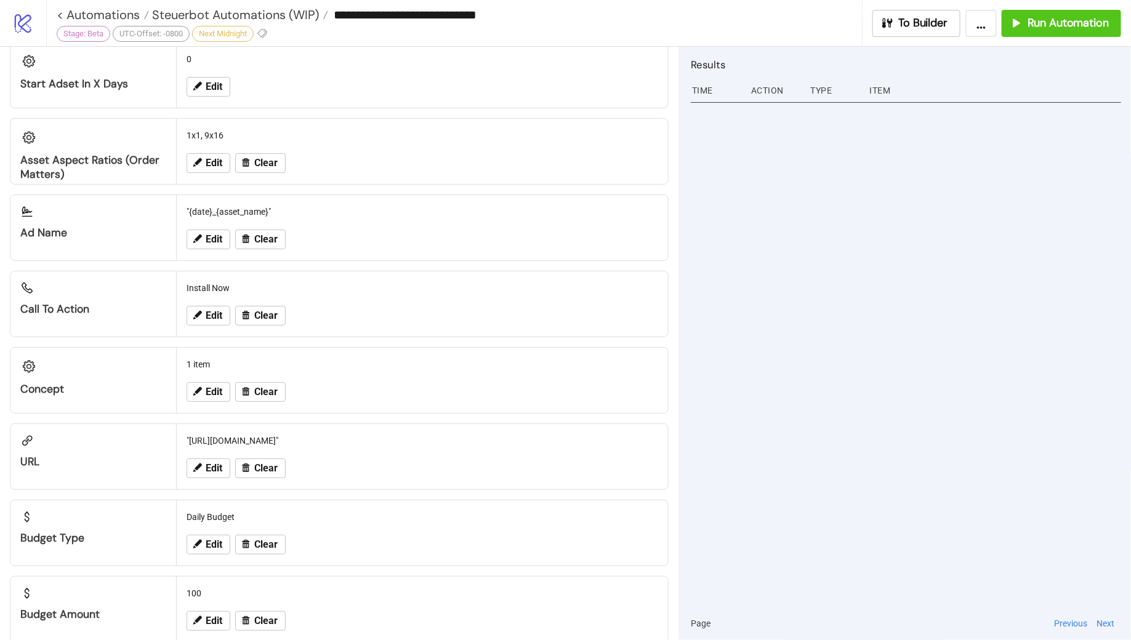
scroll to position [1101, 0]
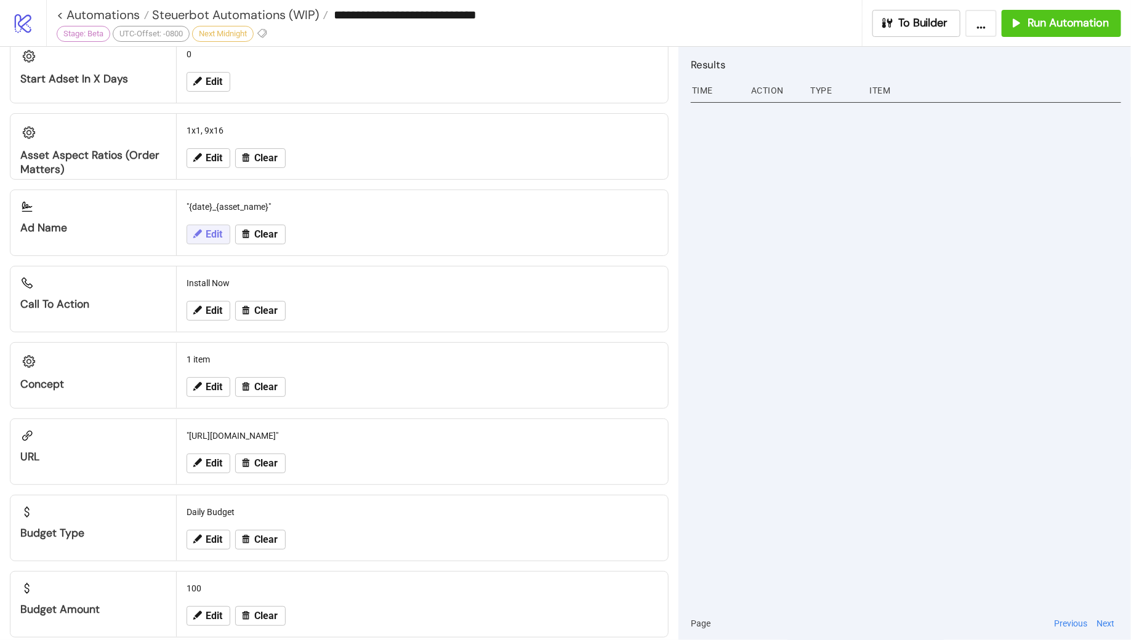
click at [209, 229] on span "Edit" at bounding box center [214, 234] width 17 height 11
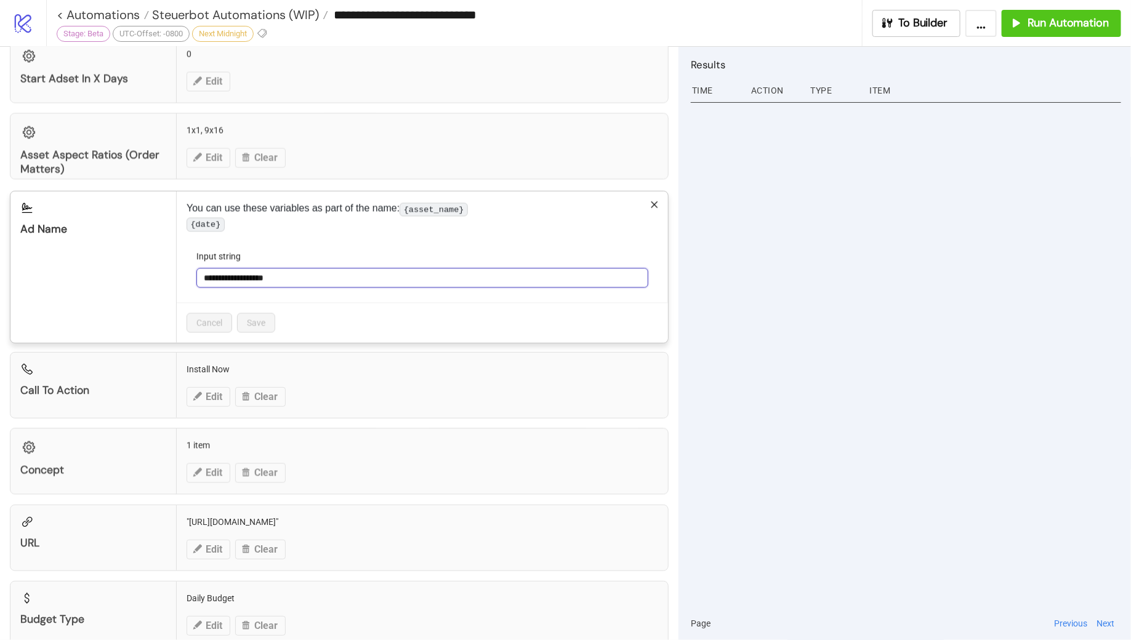
drag, startPoint x: 229, startPoint y: 286, endPoint x: 185, endPoint y: 282, distance: 43.9
click at [185, 282] on div "**********" at bounding box center [422, 267] width 491 height 151
type input "**********"
click at [258, 321] on button "Save" at bounding box center [256, 323] width 38 height 20
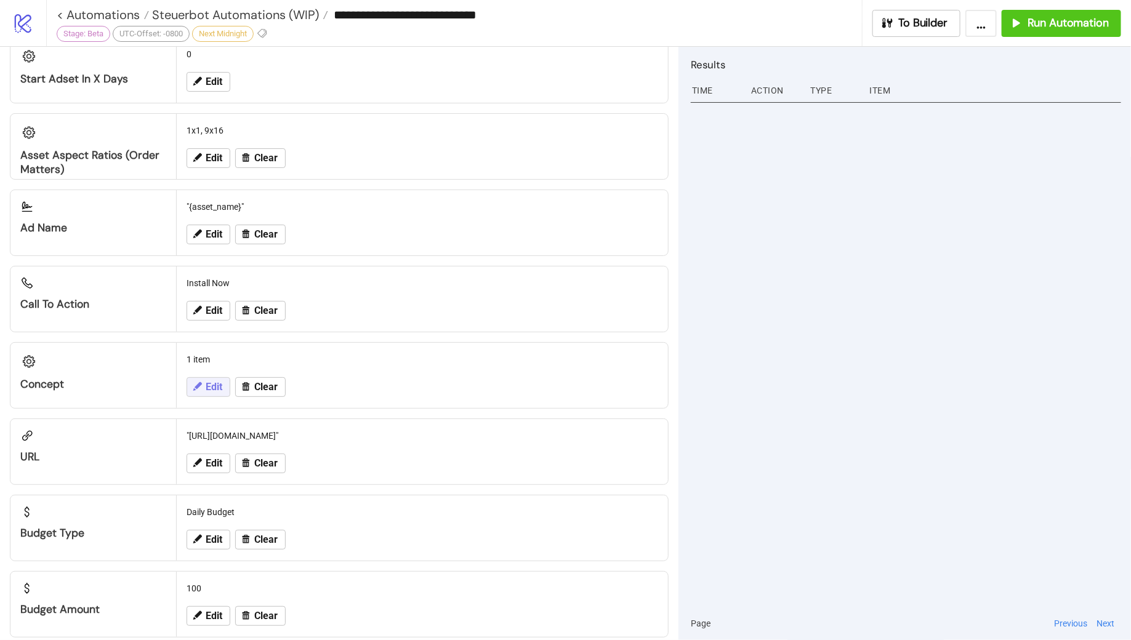
click at [204, 382] on button "Edit" at bounding box center [209, 387] width 44 height 20
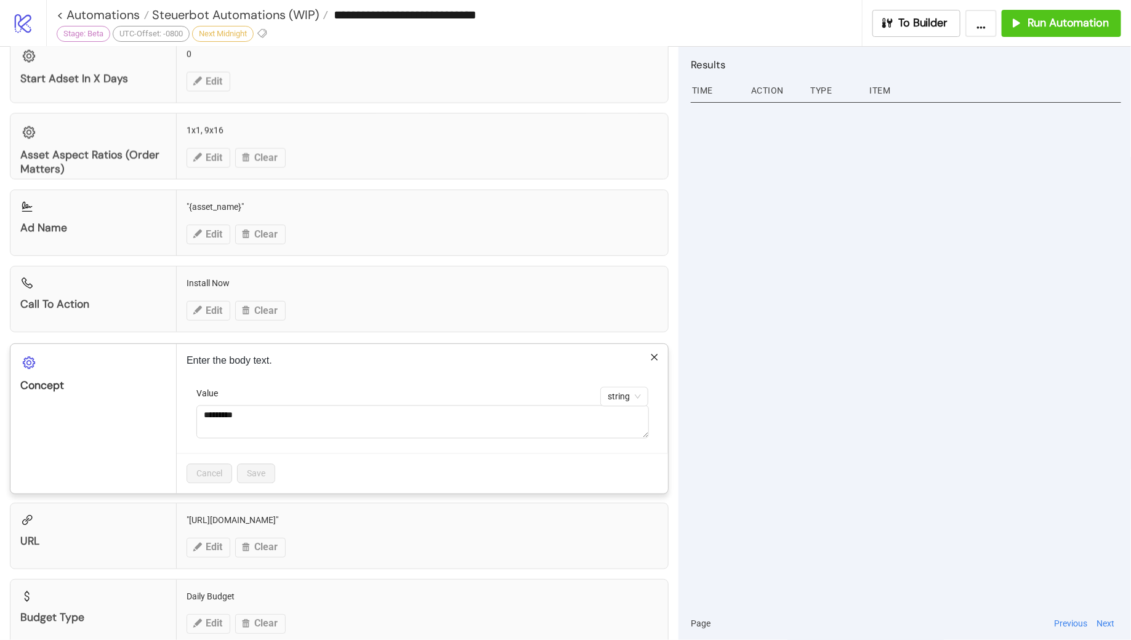
click at [385, 456] on div "Cancel Save" at bounding box center [422, 474] width 491 height 40
click at [656, 353] on icon "close" at bounding box center [654, 357] width 9 height 9
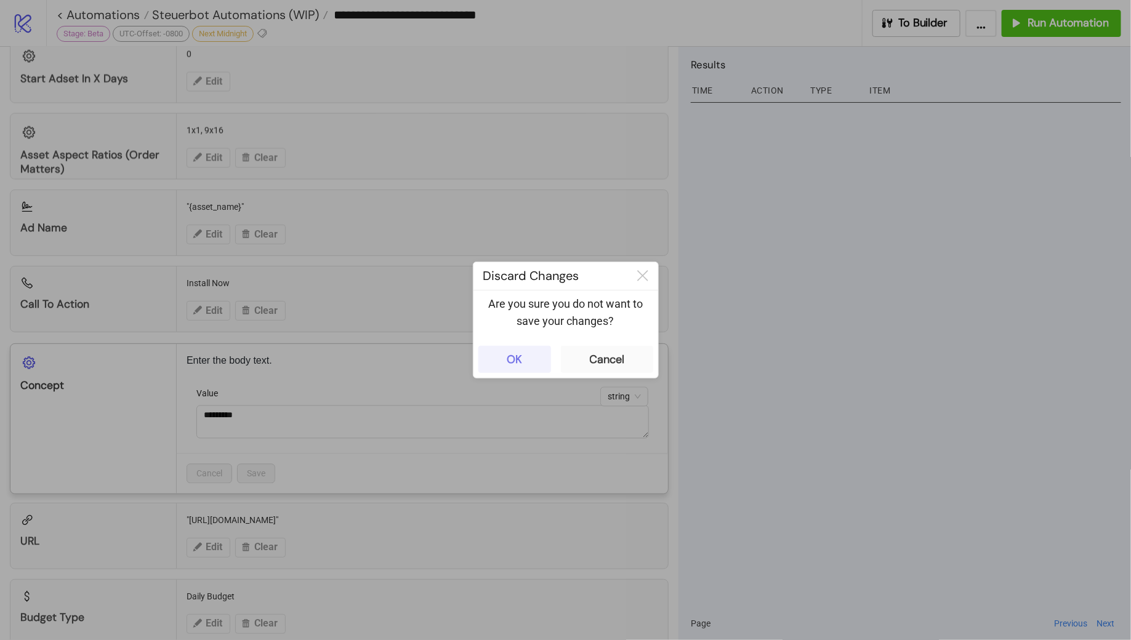
click at [498, 355] on button "OK" at bounding box center [514, 359] width 73 height 27
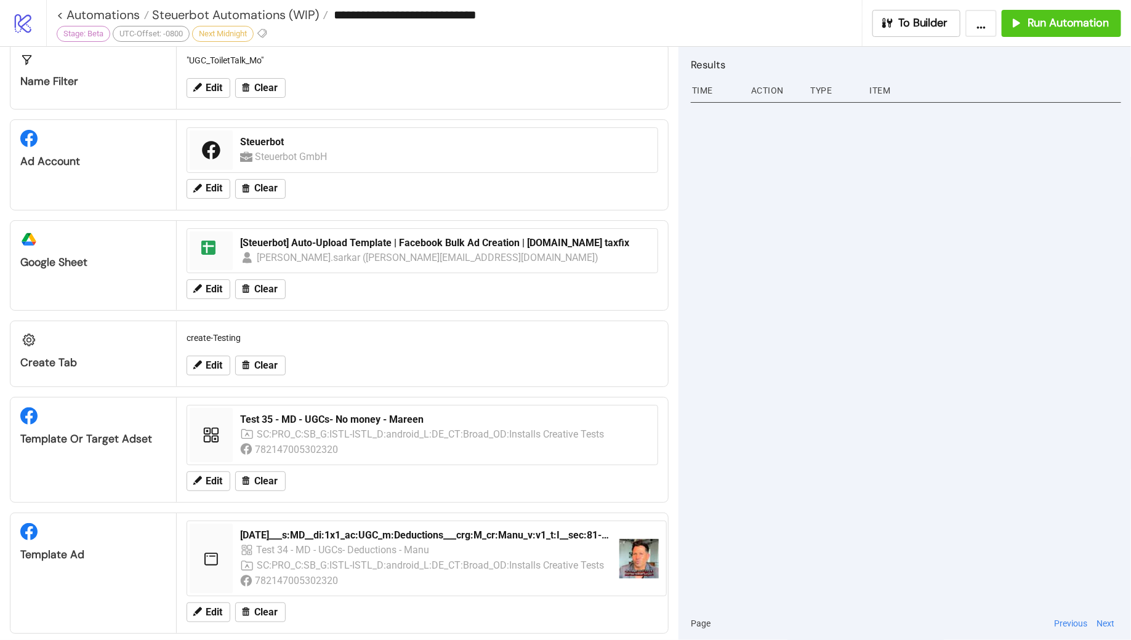
scroll to position [0, 0]
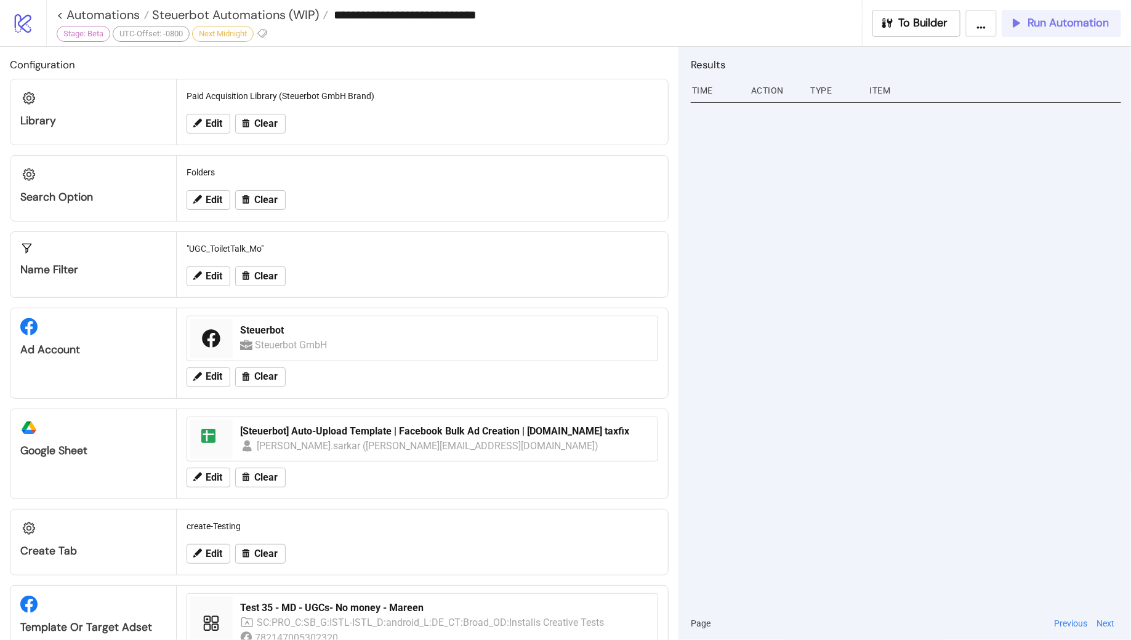
click at [1054, 33] on button "Run Automation" at bounding box center [1061, 23] width 119 height 27
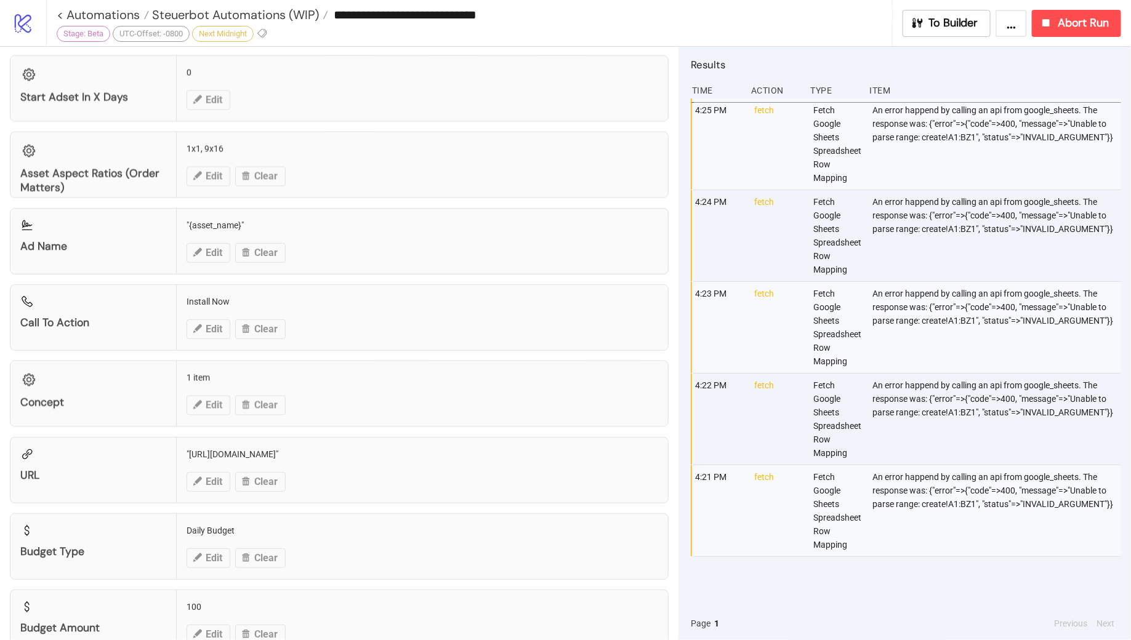
scroll to position [1107, 0]
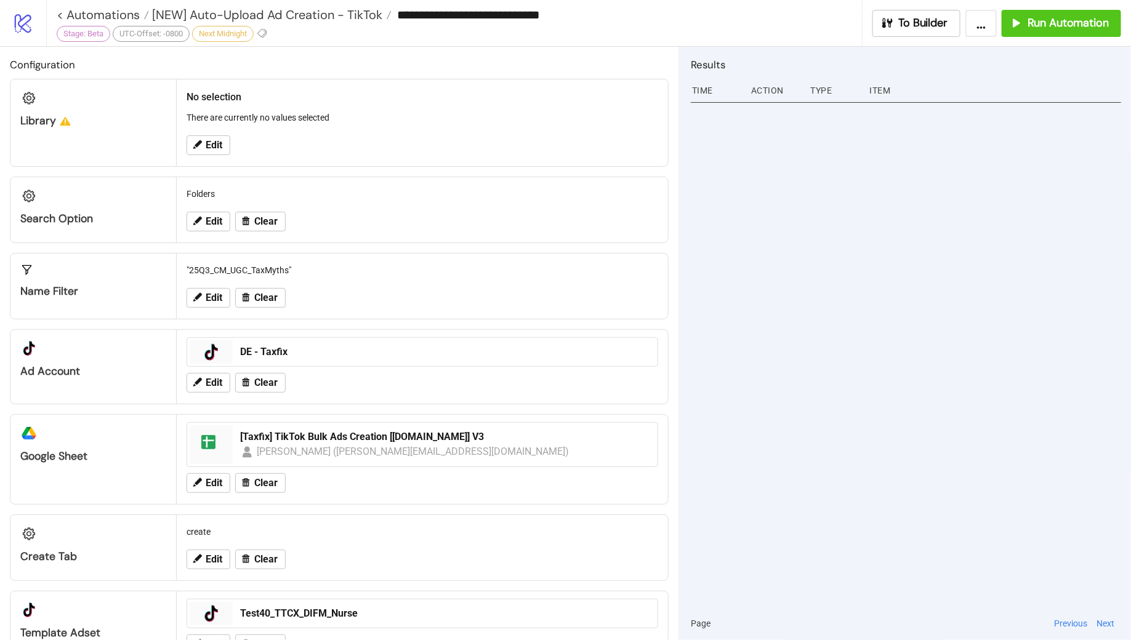
click at [241, 16] on span "[NEW] Auto-Upload Ad Creation - TikTok" at bounding box center [265, 15] width 233 height 16
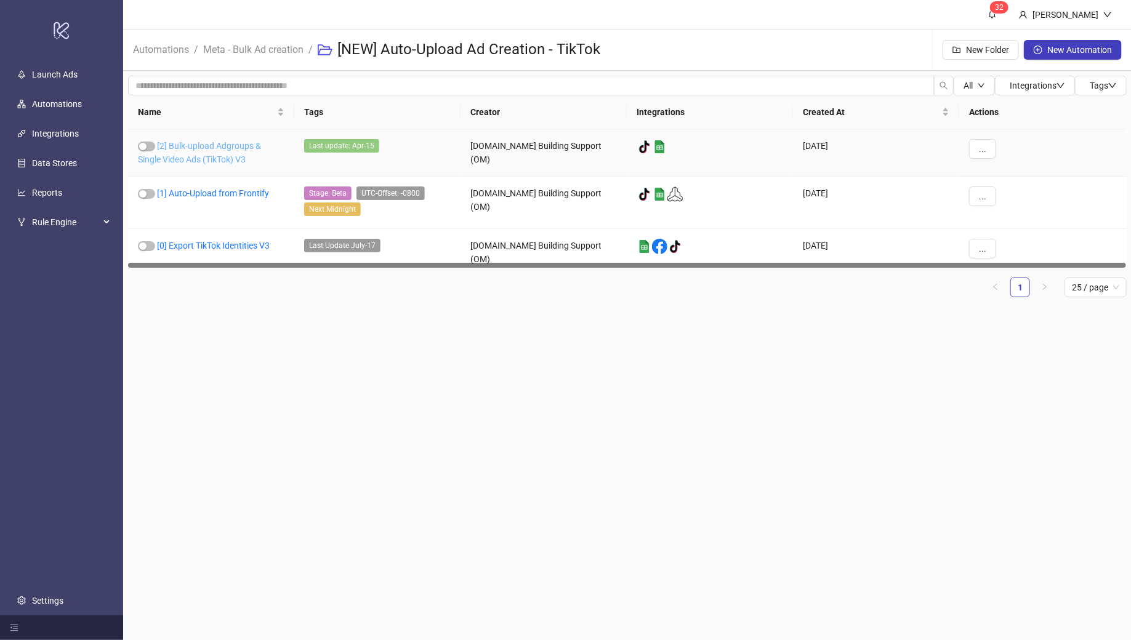
click at [204, 142] on link "[2] Bulk-upload Adgroups & Single Video Ads (TikTok) V3" at bounding box center [199, 152] width 123 height 23
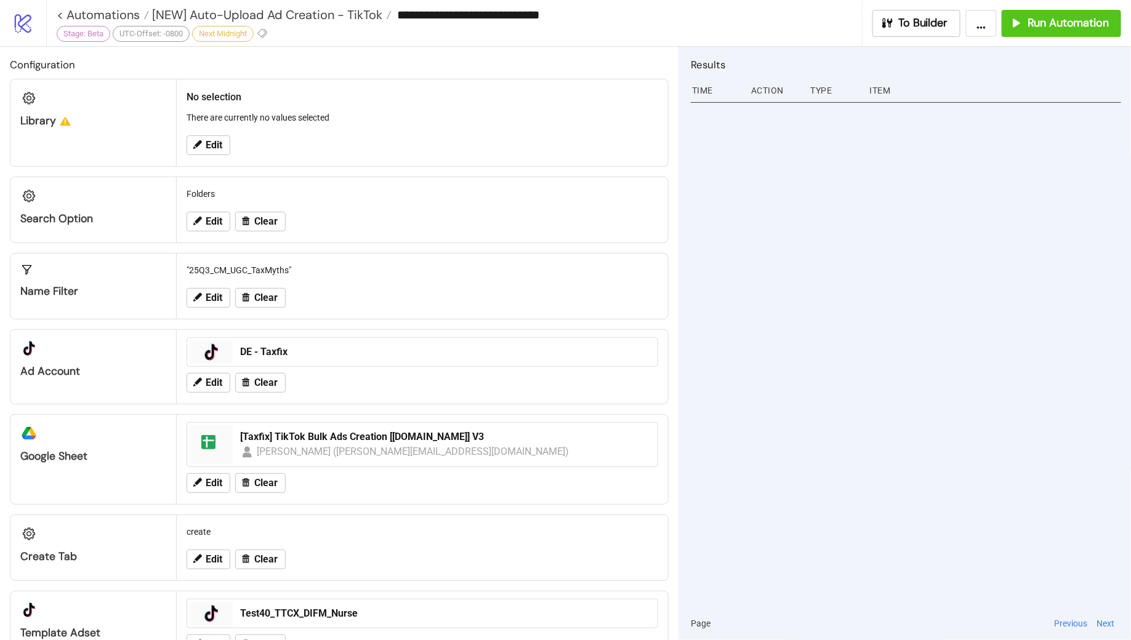
type input "**********"
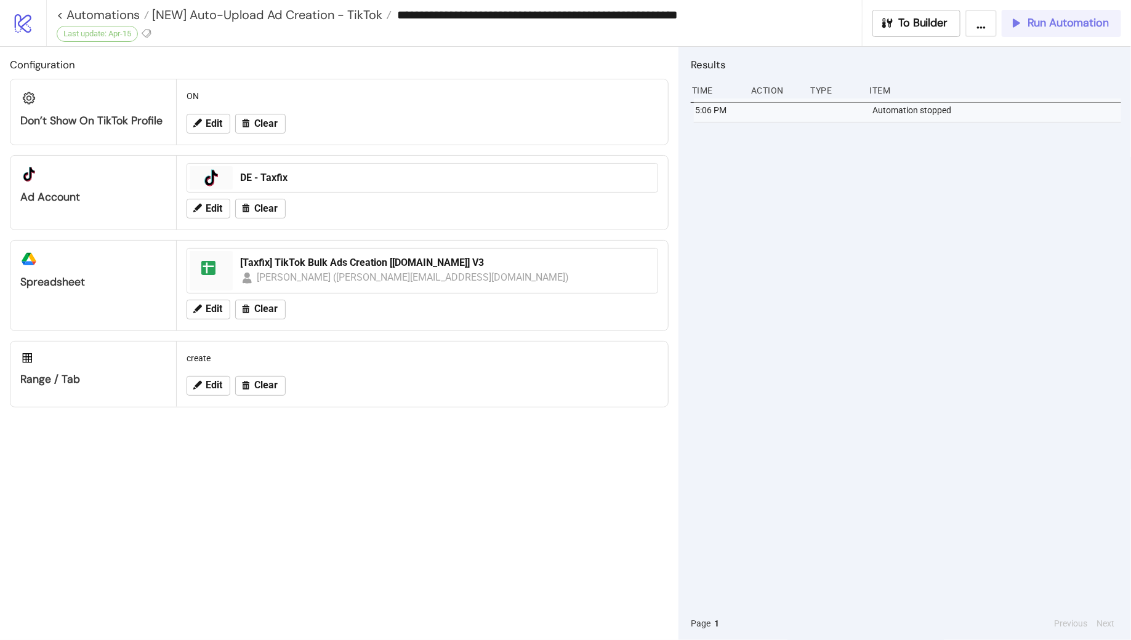
click at [1037, 30] on button "Run Automation" at bounding box center [1061, 23] width 119 height 27
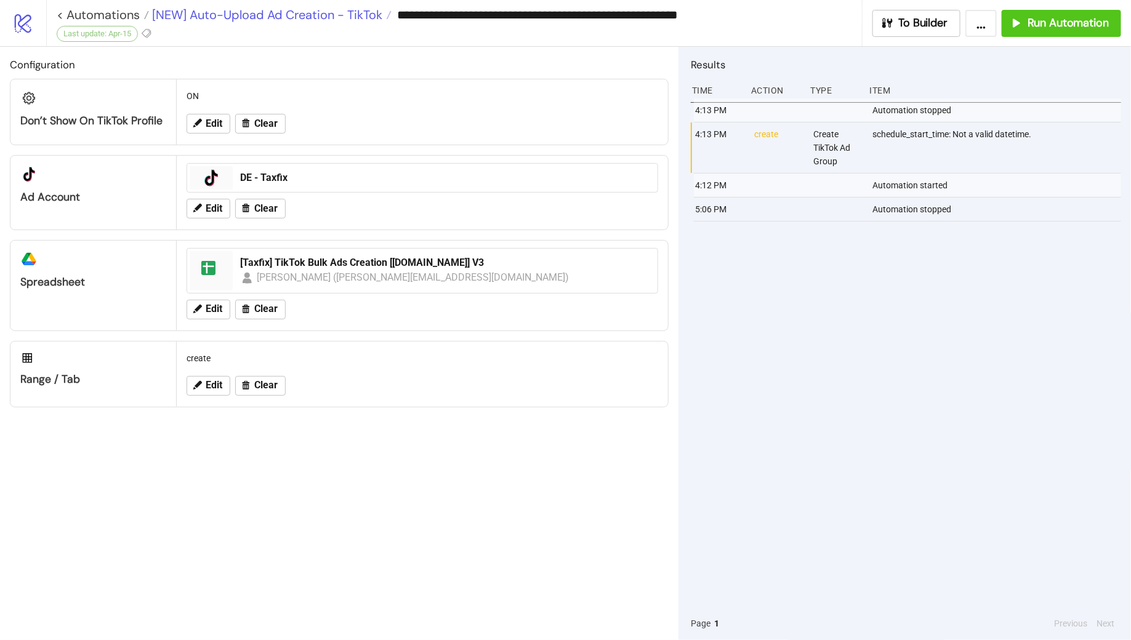
click at [274, 17] on span "[NEW] Auto-Upload Ad Creation - TikTok" at bounding box center [265, 15] width 233 height 16
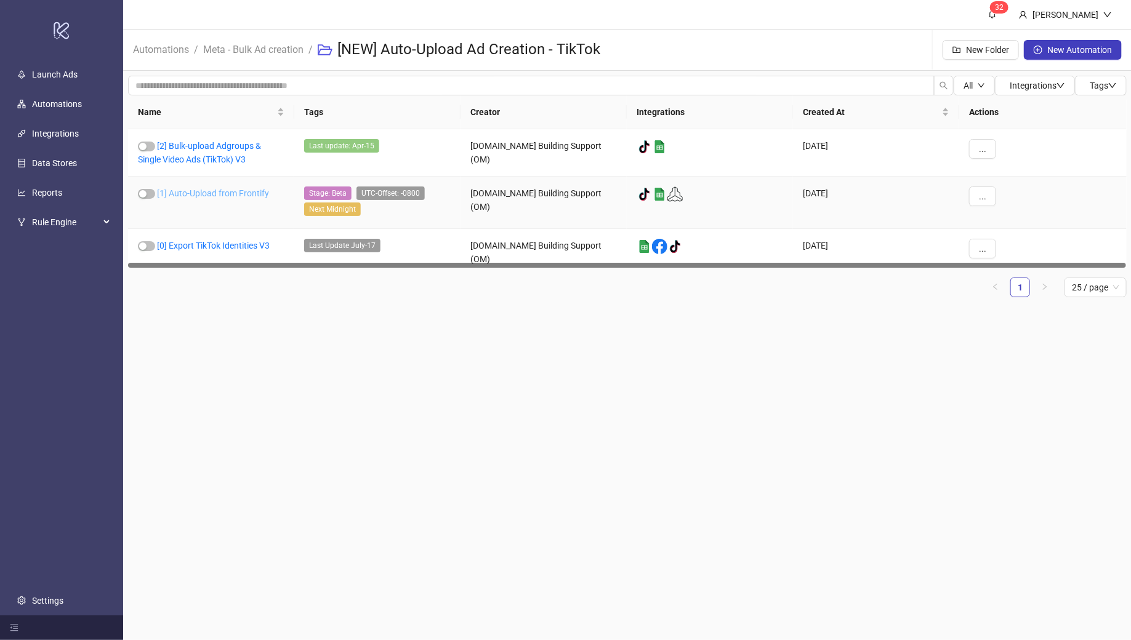
click at [215, 194] on link "[1] Auto-Upload from Frontify" at bounding box center [213, 193] width 112 height 10
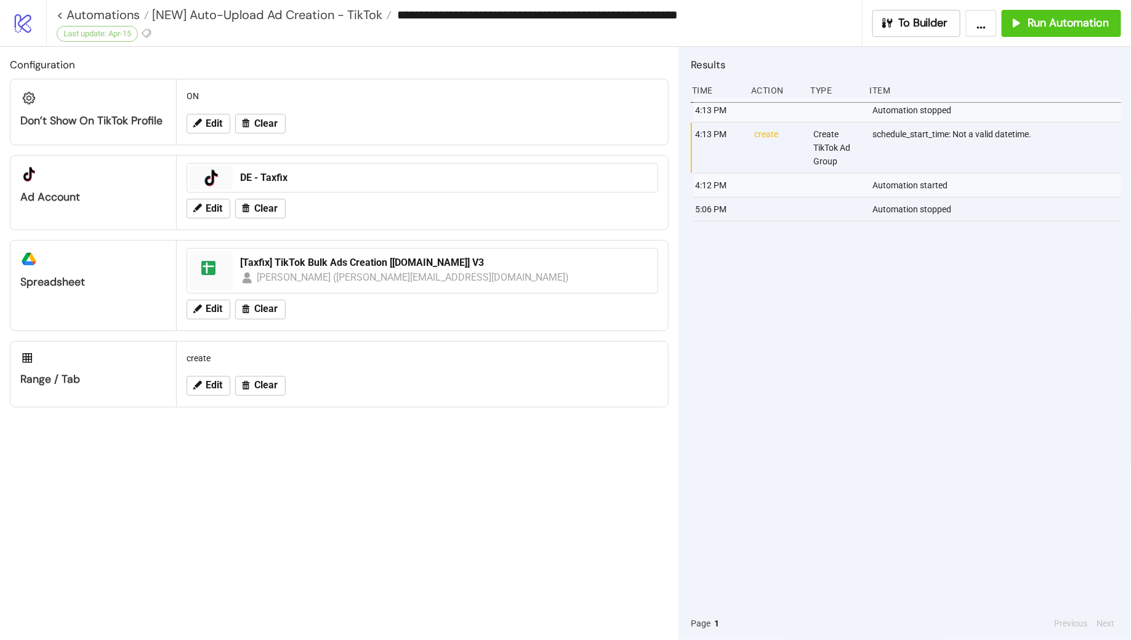
type input "**********"
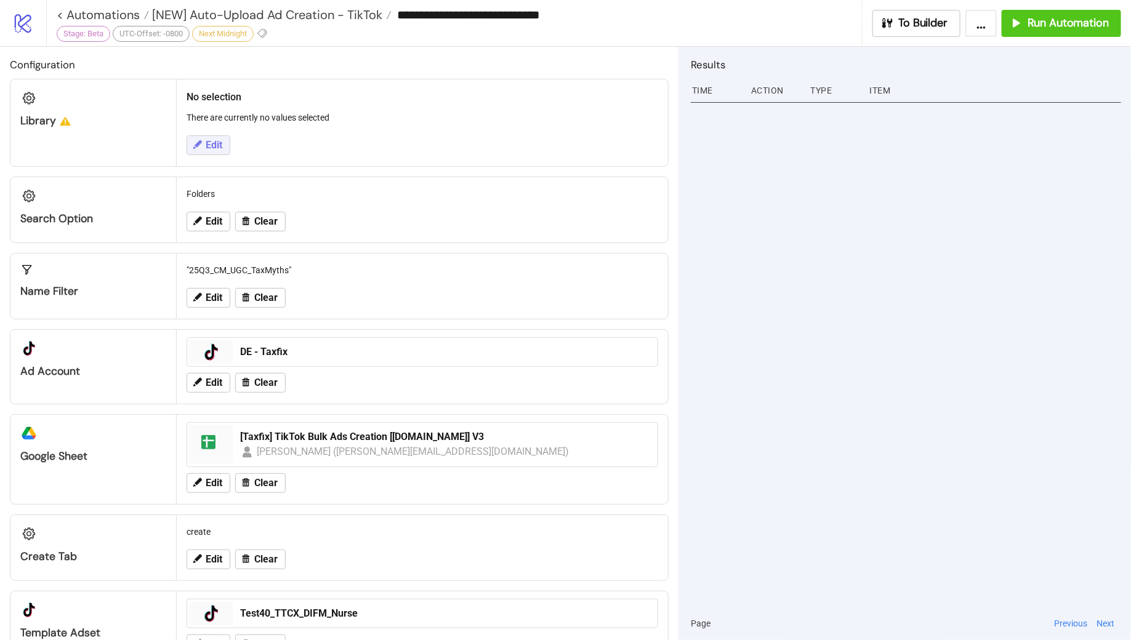
click at [208, 141] on span "Edit" at bounding box center [214, 145] width 17 height 11
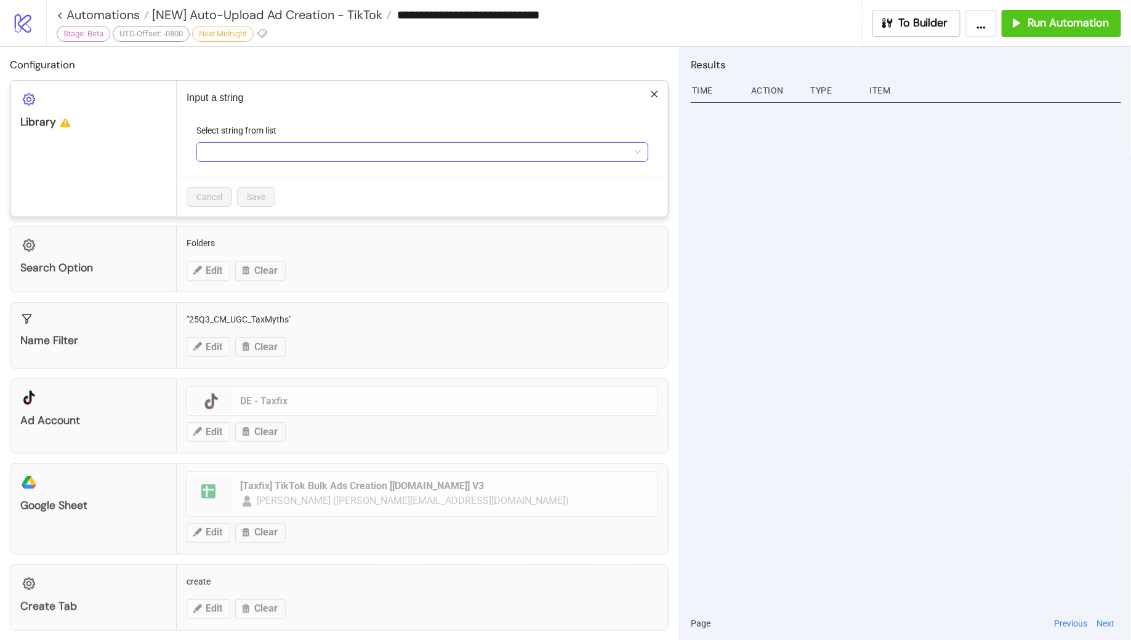
click at [276, 156] on input "Select string from list" at bounding box center [417, 152] width 426 height 18
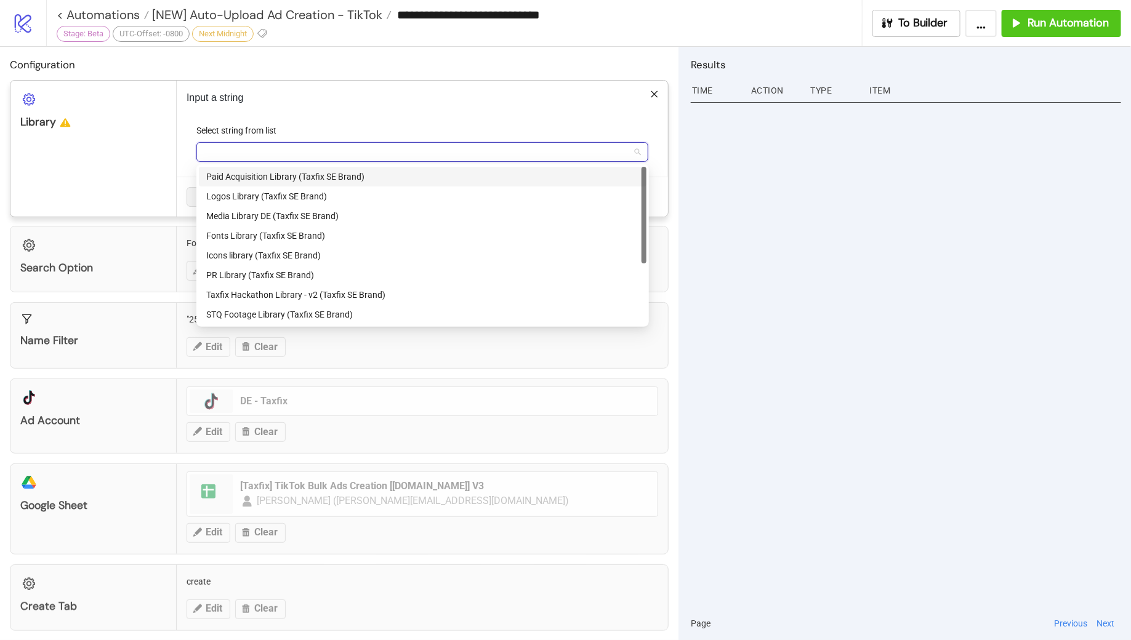
click at [307, 179] on div "Paid Acquisition Library (Taxfix SE Brand)" at bounding box center [422, 177] width 433 height 14
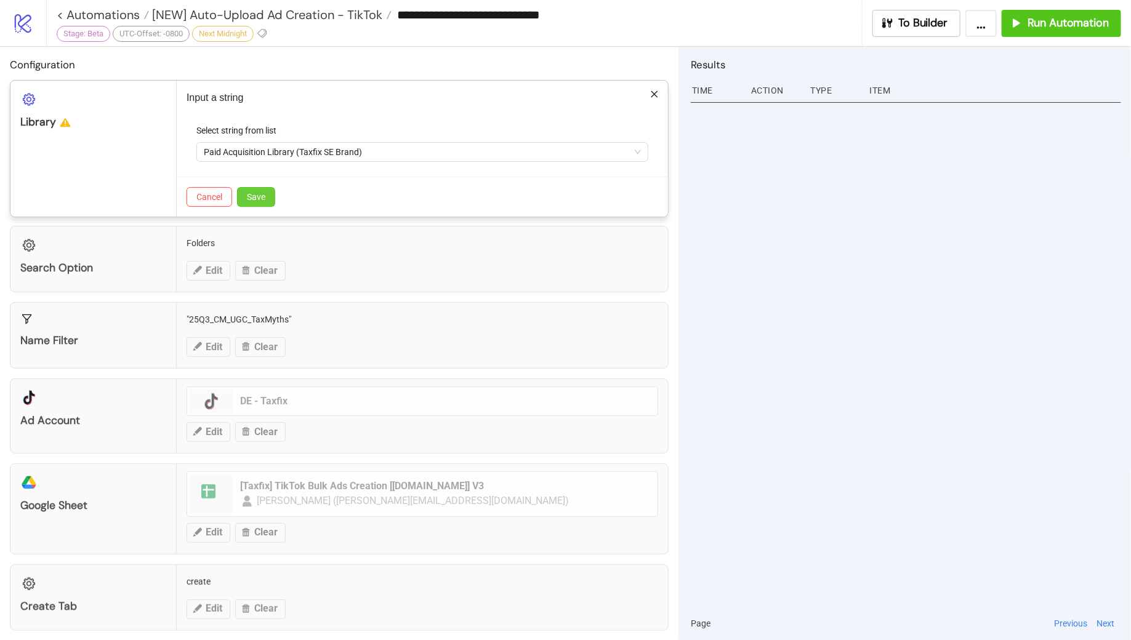
click at [264, 199] on span "Save" at bounding box center [256, 197] width 18 height 10
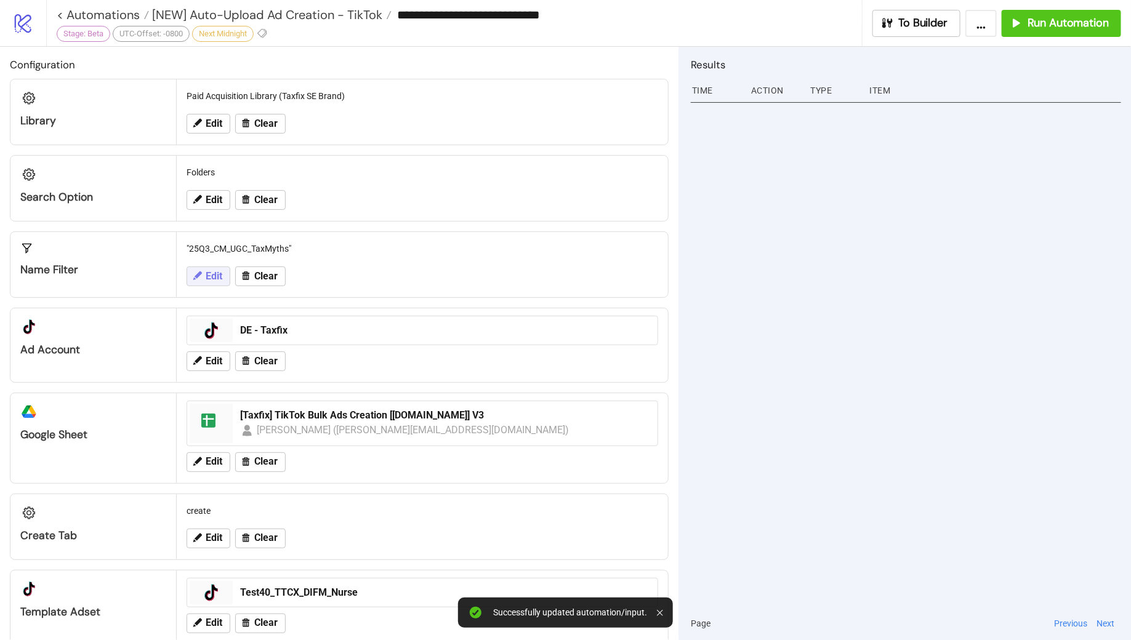
click at [209, 271] on span "Edit" at bounding box center [214, 276] width 17 height 11
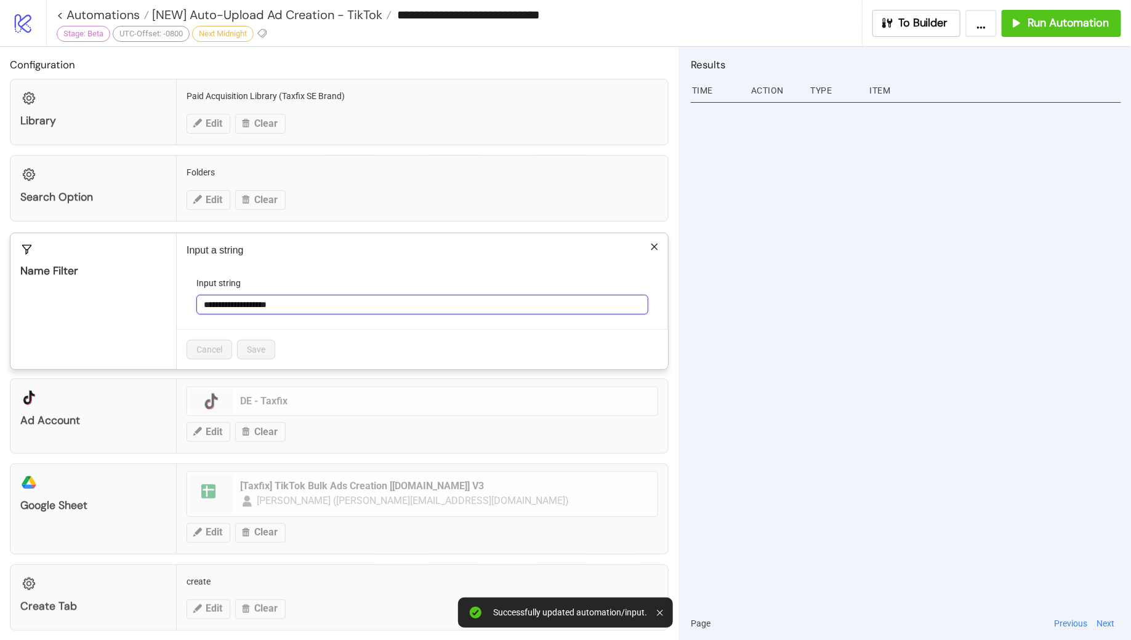
drag, startPoint x: 310, startPoint y: 302, endPoint x: 192, endPoint y: 301, distance: 118.9
click at [192, 301] on form "**********" at bounding box center [423, 302] width 472 height 53
paste input "********"
type input "**********"
click at [263, 345] on span "Save" at bounding box center [256, 350] width 18 height 10
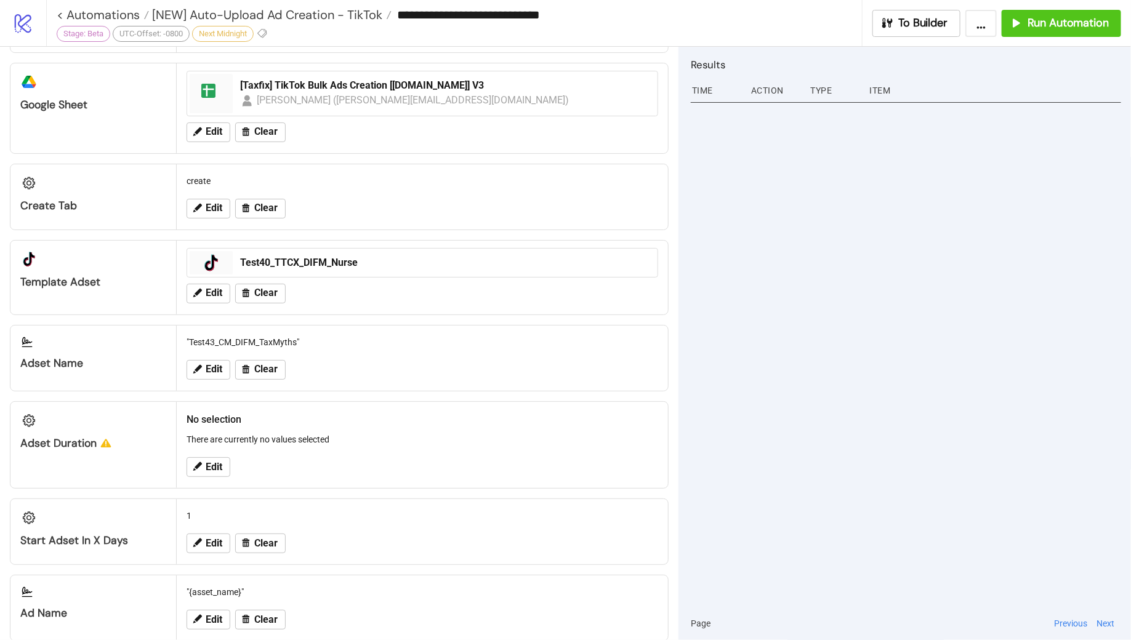
scroll to position [342, 0]
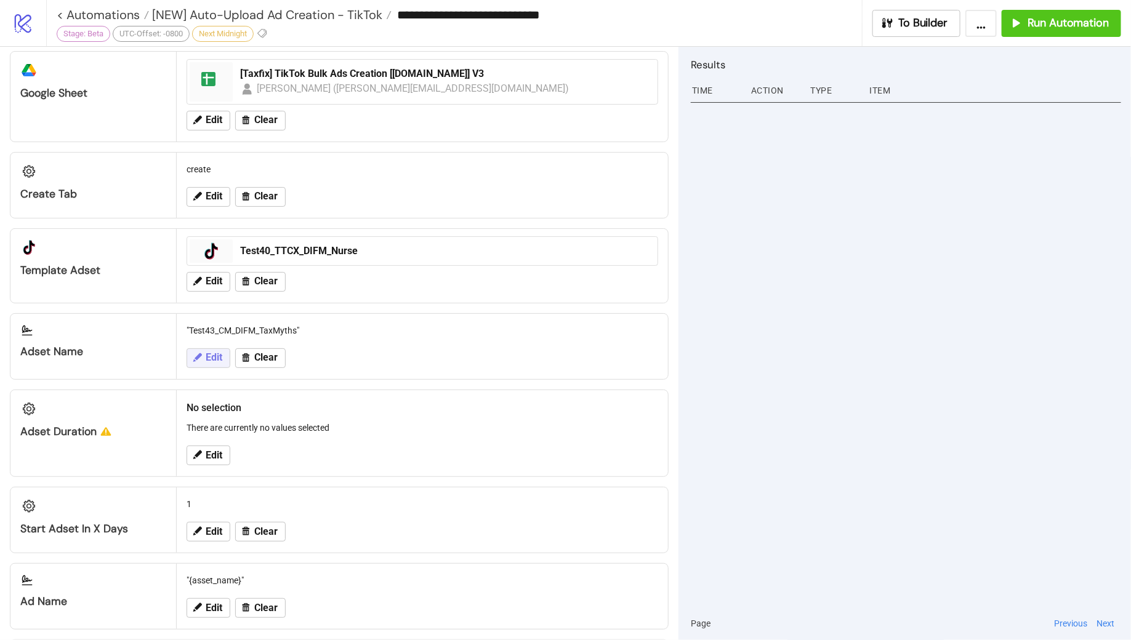
click at [200, 352] on icon at bounding box center [197, 357] width 11 height 11
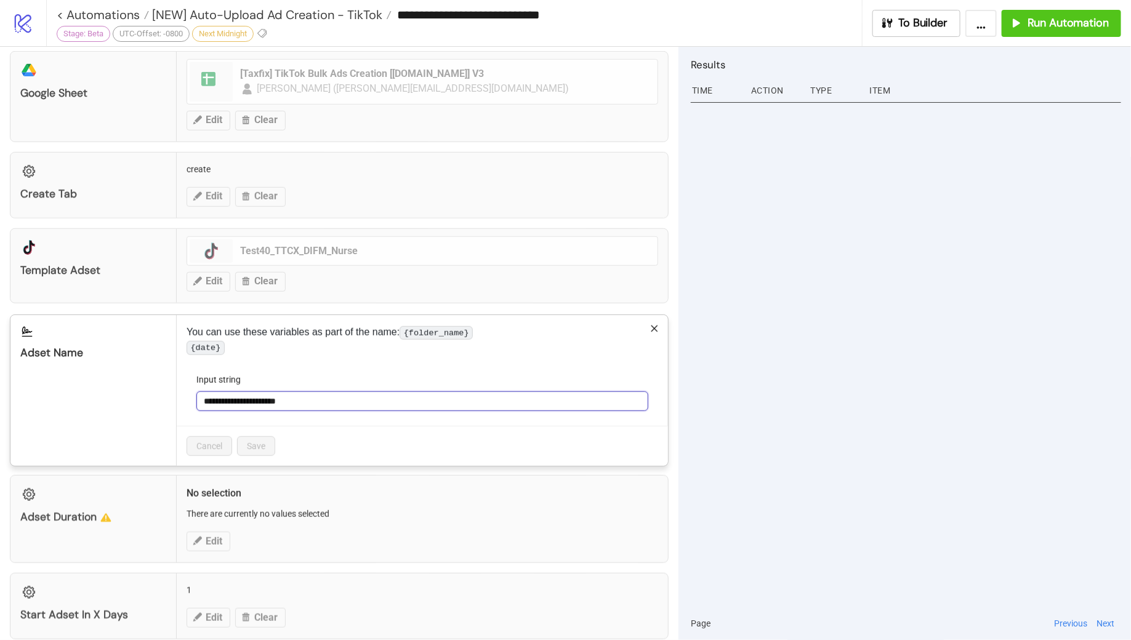
click at [228, 410] on input "**********" at bounding box center [422, 402] width 452 height 20
drag, startPoint x: 245, startPoint y: 411, endPoint x: 234, endPoint y: 411, distance: 11.1
click at [234, 411] on input "**********" at bounding box center [422, 402] width 452 height 20
drag, startPoint x: 275, startPoint y: 410, endPoint x: 329, endPoint y: 410, distance: 54.2
click at [329, 410] on input "**********" at bounding box center [422, 402] width 452 height 20
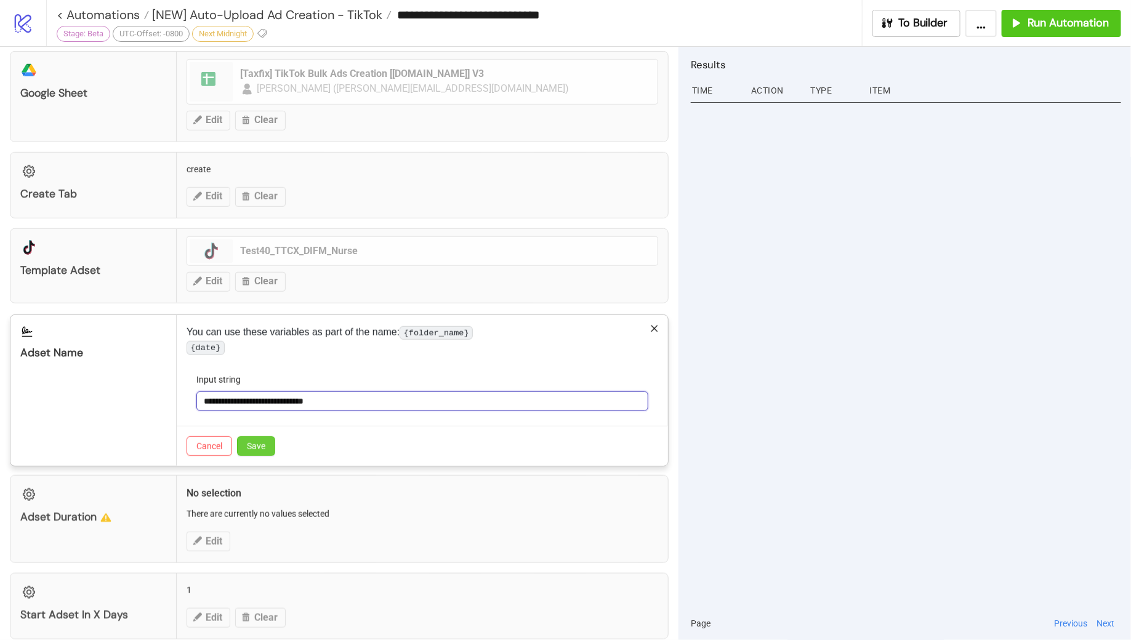
type input "**********"
click at [253, 451] on span "Save" at bounding box center [256, 447] width 18 height 10
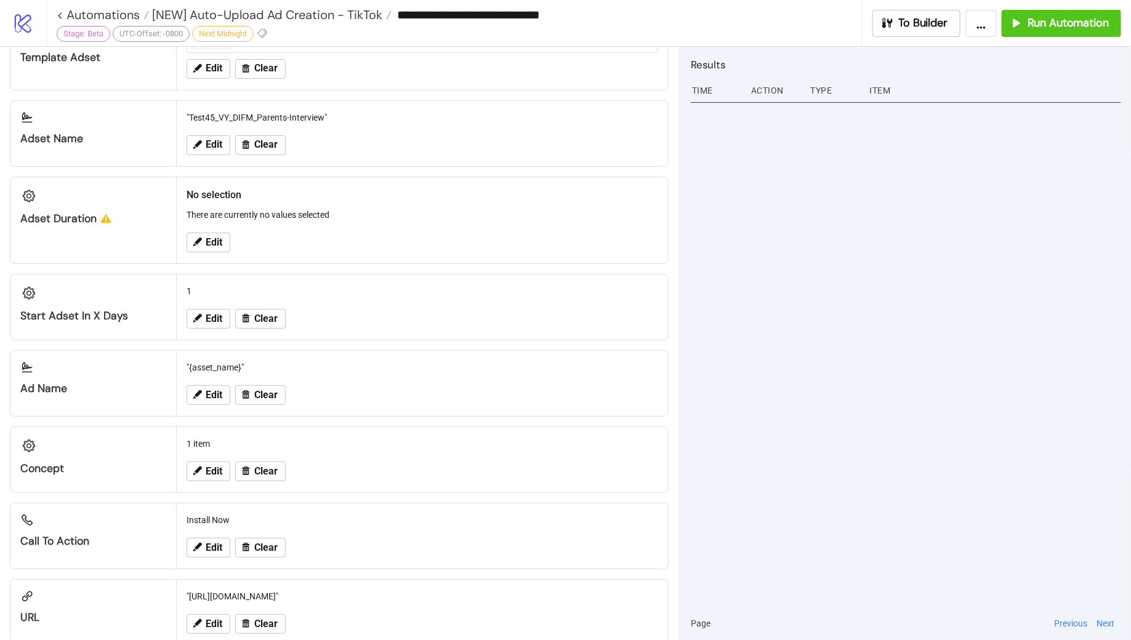
scroll to position [555, 0]
click at [208, 389] on span "Edit" at bounding box center [214, 394] width 17 height 11
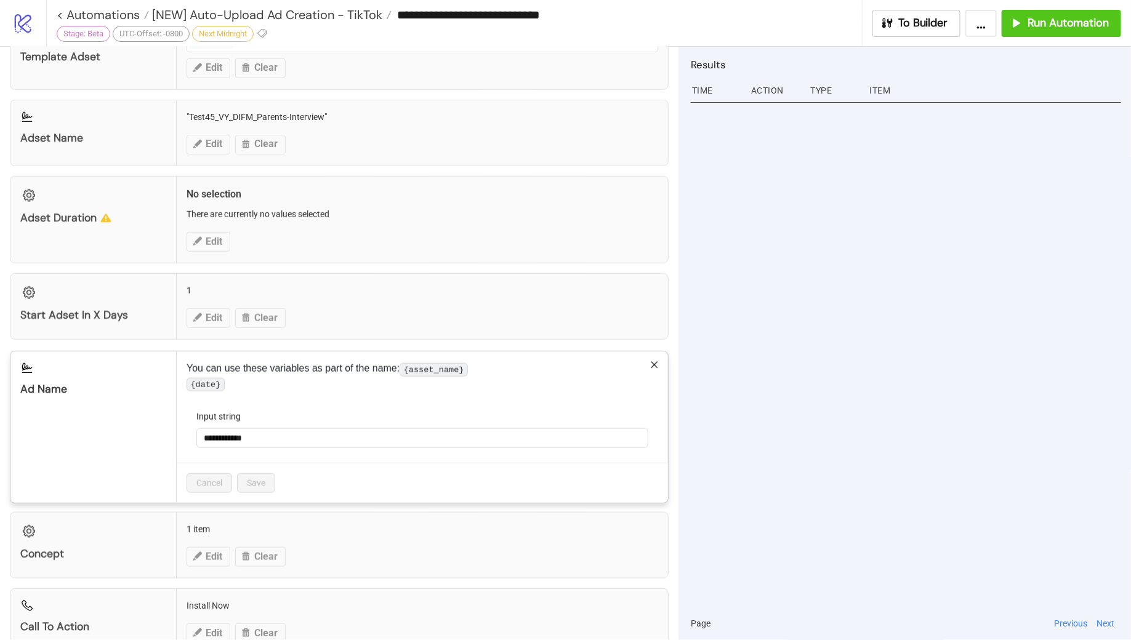
click at [654, 362] on icon "close" at bounding box center [655, 365] width 7 height 7
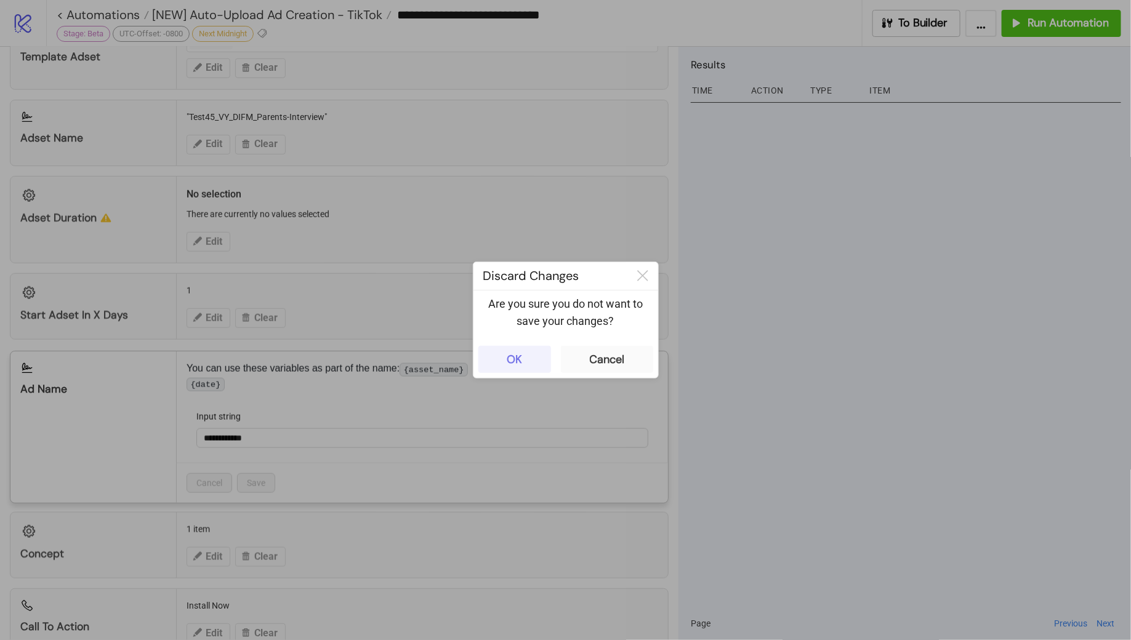
click at [519, 359] on div "OK" at bounding box center [514, 360] width 15 height 14
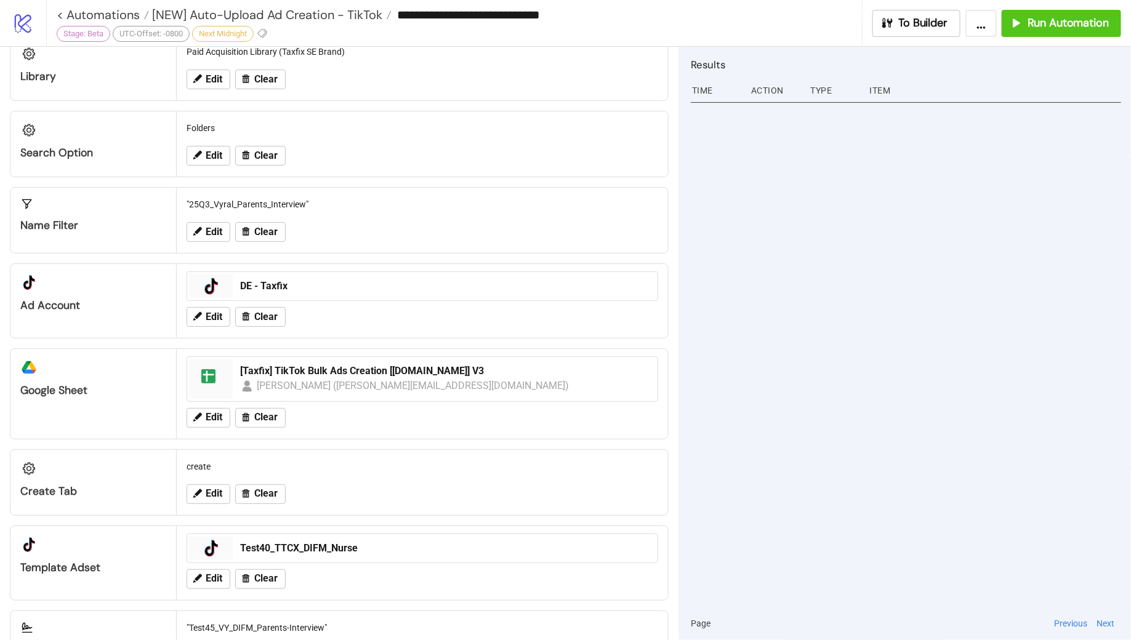
scroll to position [0, 0]
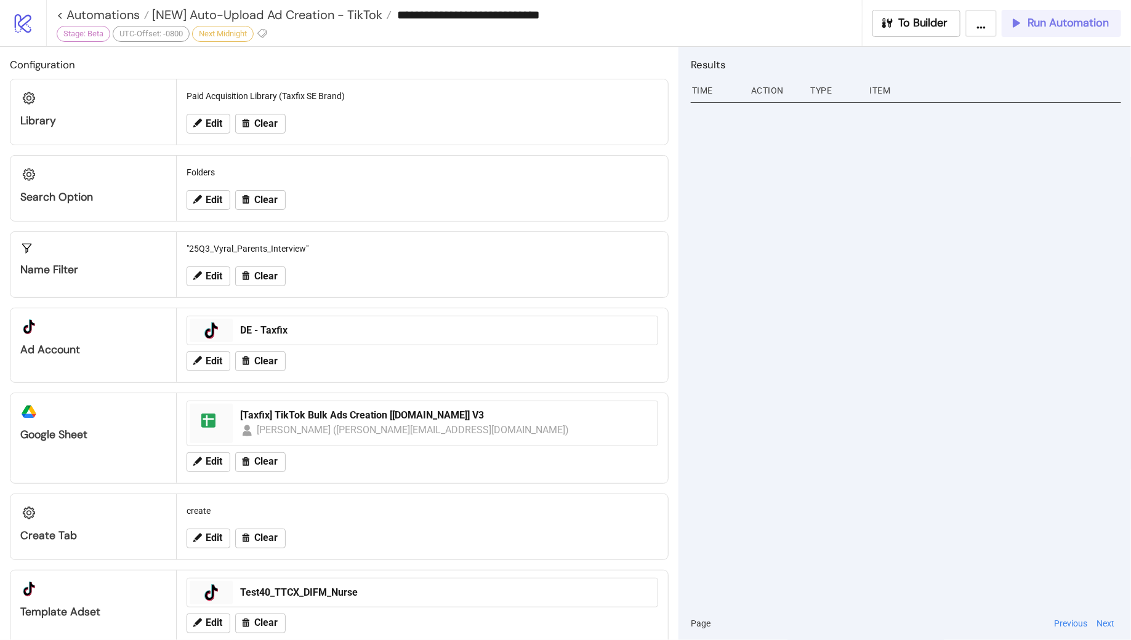
click at [1034, 23] on span "Run Automation" at bounding box center [1068, 23] width 81 height 14
click at [295, 15] on span "[NEW] Auto-Upload Ad Creation - TikTok" at bounding box center [265, 15] width 233 height 16
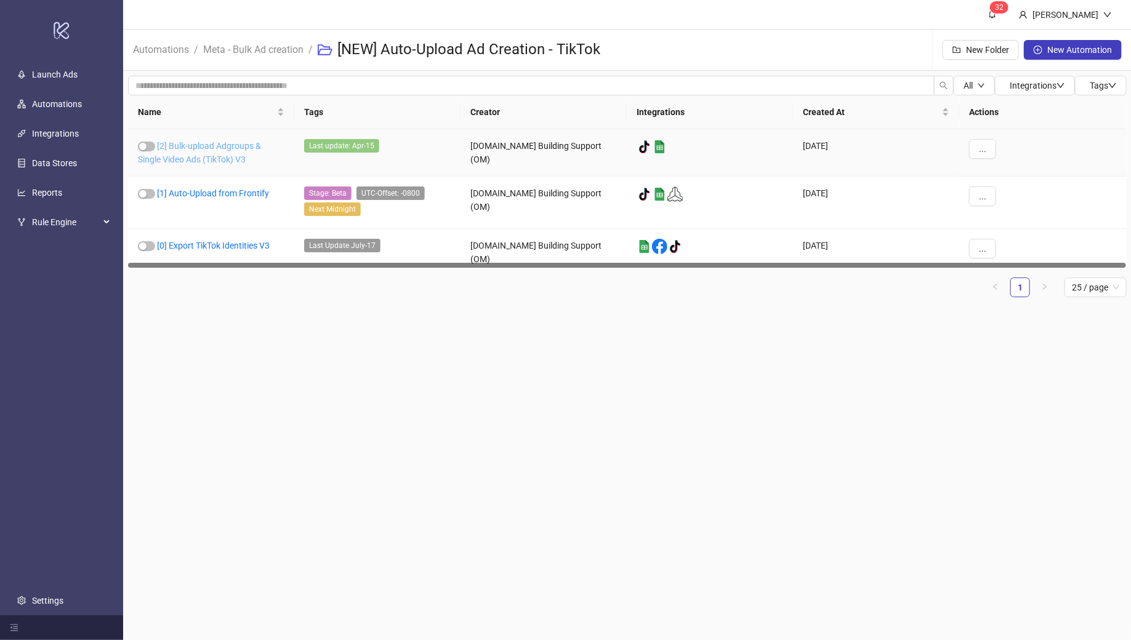
click at [209, 148] on link "[2] Bulk-upload Adgroups & Single Video Ads (TikTok) V3" at bounding box center [199, 152] width 123 height 23
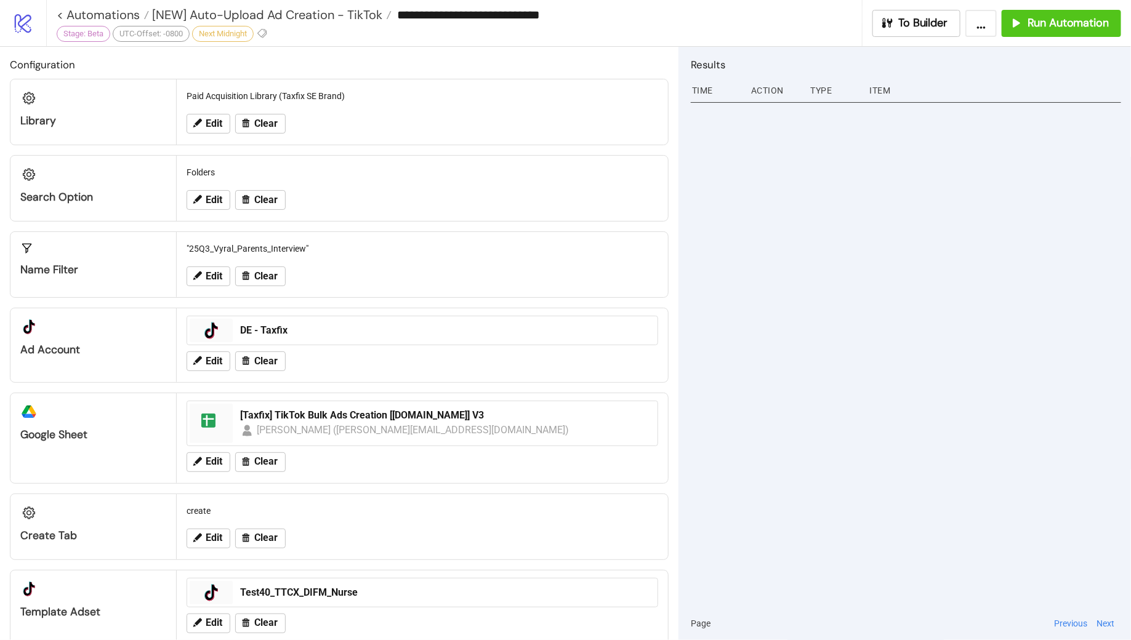
type input "**********"
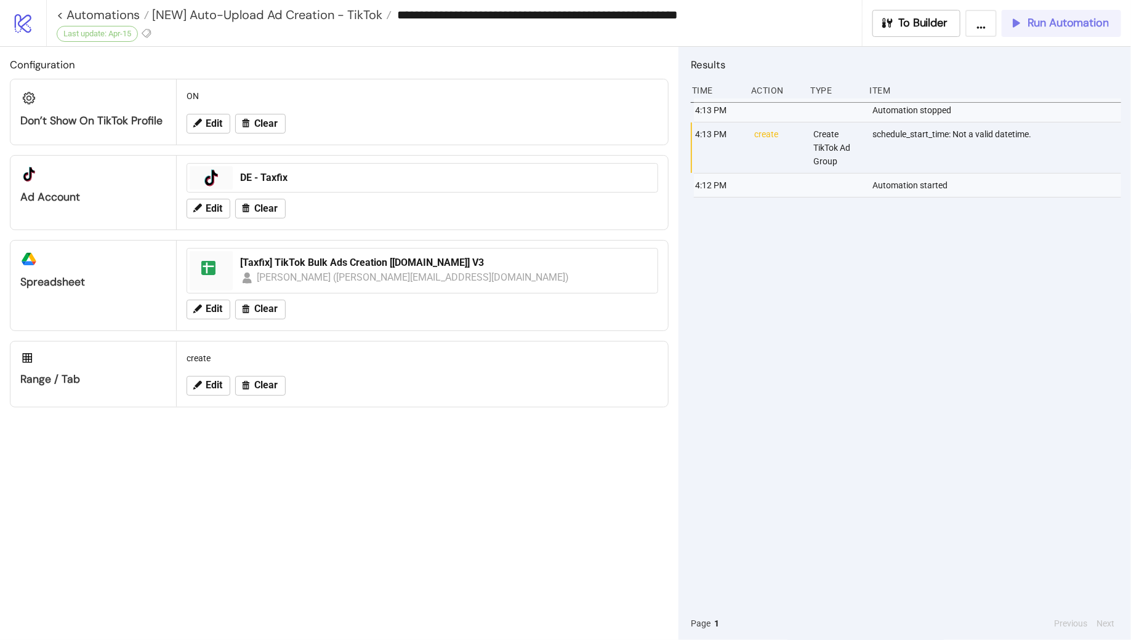
click at [1052, 24] on span "Run Automation" at bounding box center [1068, 23] width 81 height 14
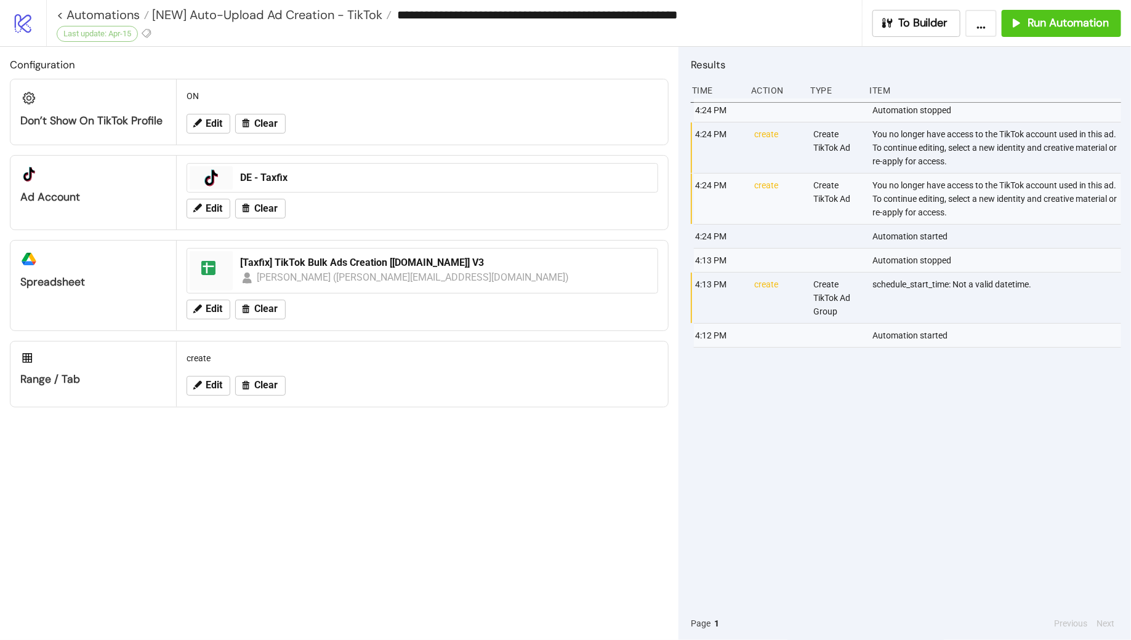
click at [850, 499] on div "4:24 PM Automation stopped 4:24 PM create Create TikTok Ad You no longer have a…" at bounding box center [906, 353] width 430 height 509
